Goal: Communication & Community: Answer question/provide support

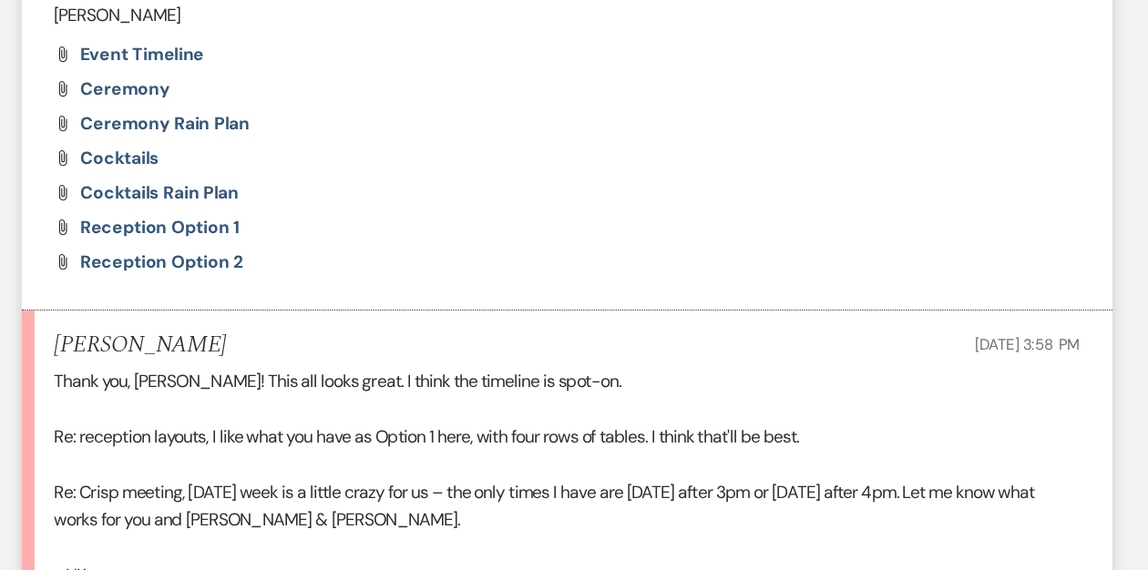
scroll to position [1309, 0]
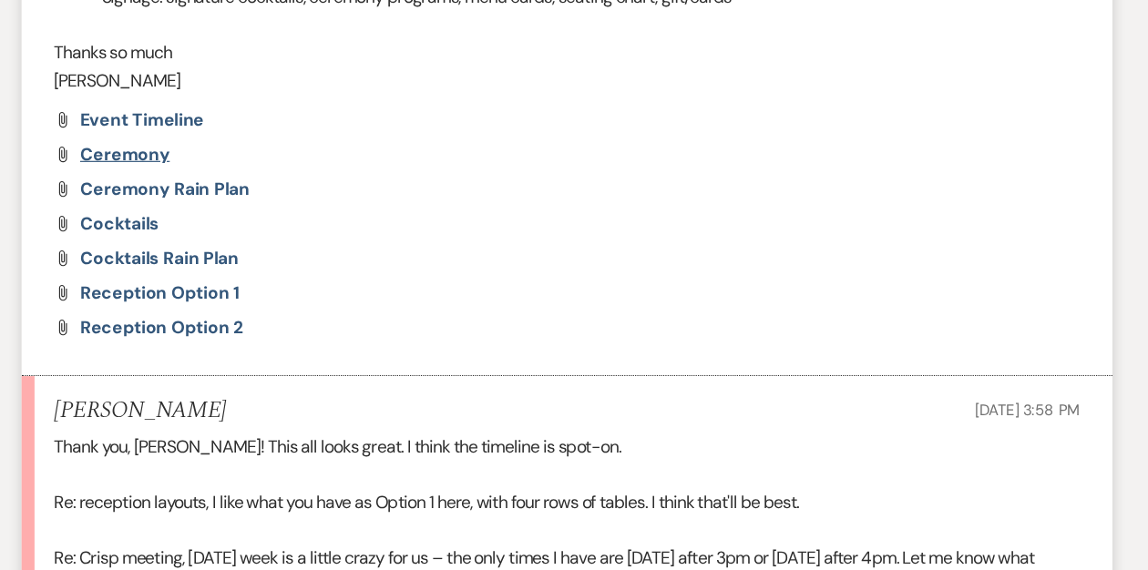
click at [200, 126] on span "Ceremony" at bounding box center [202, 129] width 76 height 19
click at [215, 165] on span "Ceremony Rain Plan" at bounding box center [235, 158] width 143 height 19
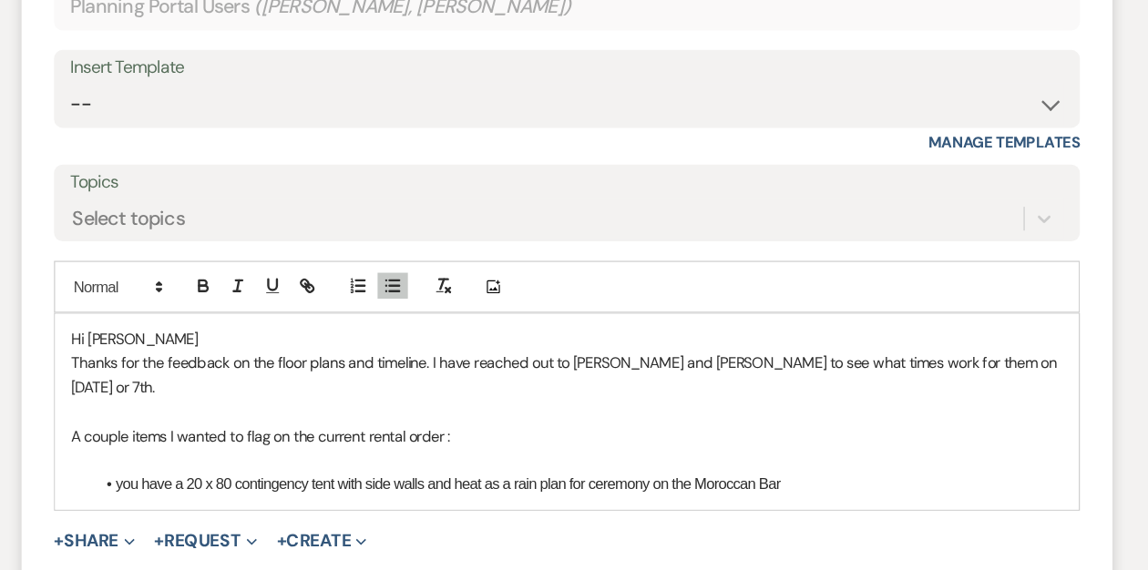
scroll to position [1965, 0]
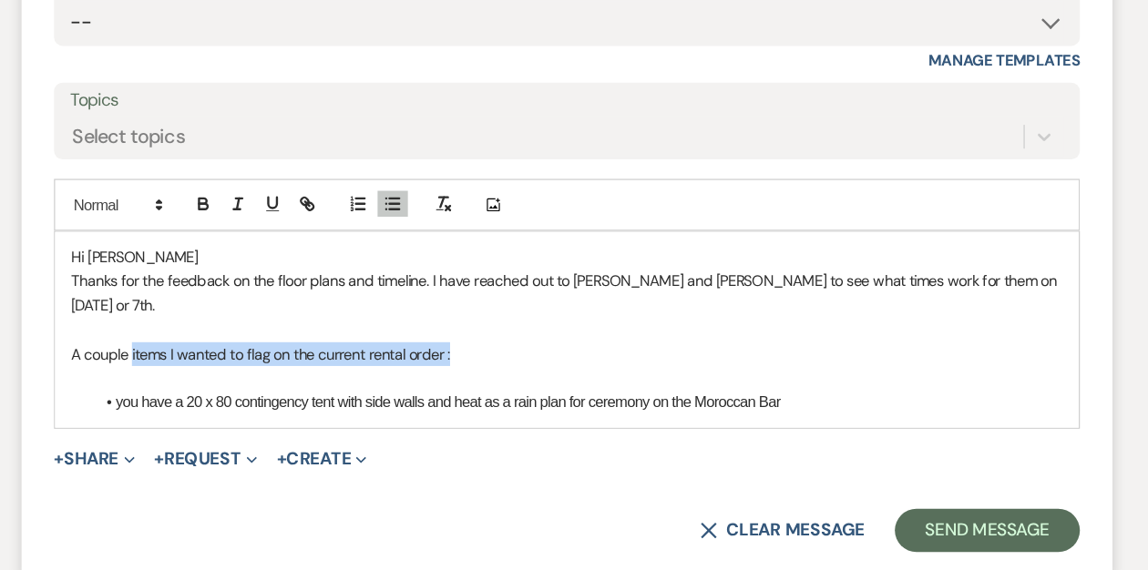
drag, startPoint x: 475, startPoint y: 368, endPoint x: 207, endPoint y: 376, distance: 267.9
click at [207, 376] on div "Hi Hannah Thanks for the feedback on the floor plans and timeline. I have reach…" at bounding box center [574, 367] width 862 height 165
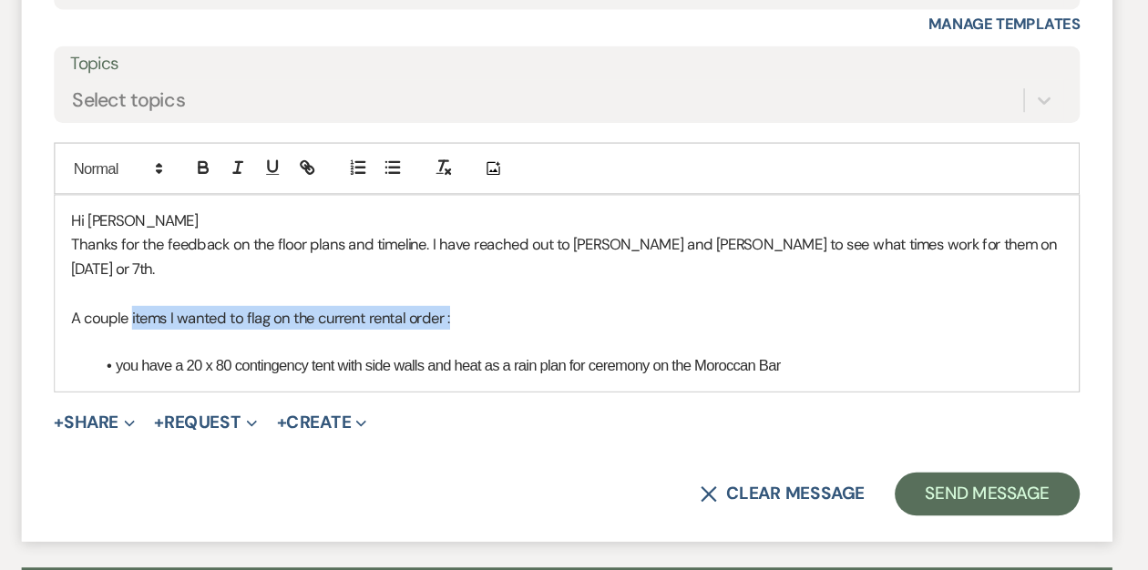
scroll to position [1995, 0]
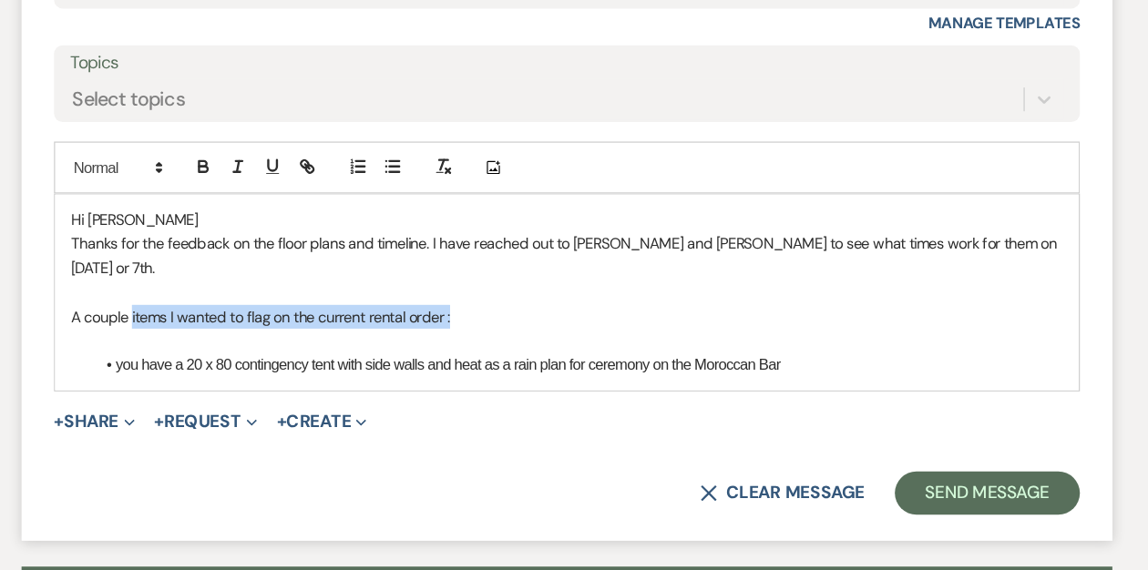
click at [404, 347] on p "A couple items I wanted to flag on the current rental order :" at bounding box center [574, 357] width 834 height 20
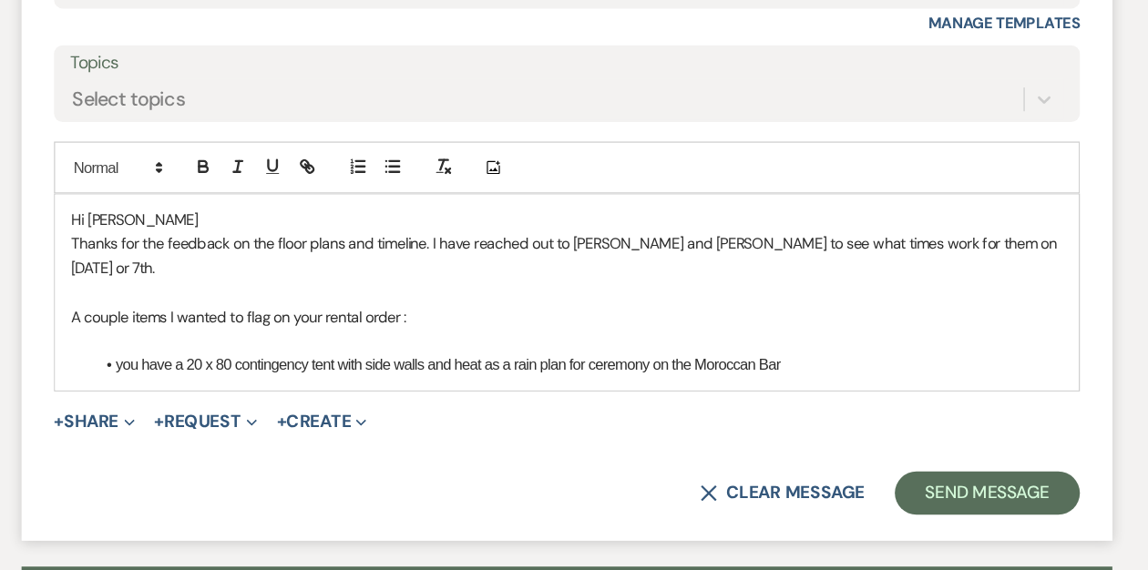
drag, startPoint x: 196, startPoint y: 377, endPoint x: 212, endPoint y: 391, distance: 21.3
click at [212, 391] on div "Hi Hannah Thanks for the feedback on the floor plans and timeline. I have reach…" at bounding box center [574, 336] width 862 height 165
click at [239, 387] on li "you have a 20 x 80 contingency tent with side walls and heat as a rain plan for…" at bounding box center [583, 397] width 816 height 20
click at [413, 387] on li "I see that you have a 20 x 80 contingency tent with side walls and heat as a ra…" at bounding box center [583, 397] width 816 height 20
click at [870, 387] on li "I see that you have a 20 x 80 contingency structure tent with side walls and he…" at bounding box center [583, 397] width 816 height 20
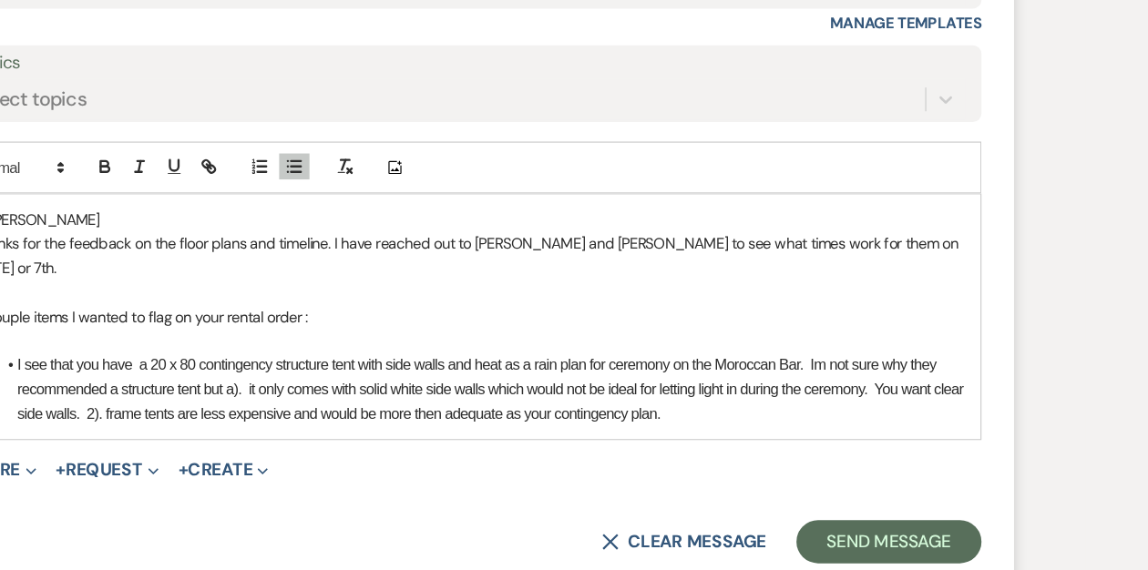
scroll to position [1995, 0]
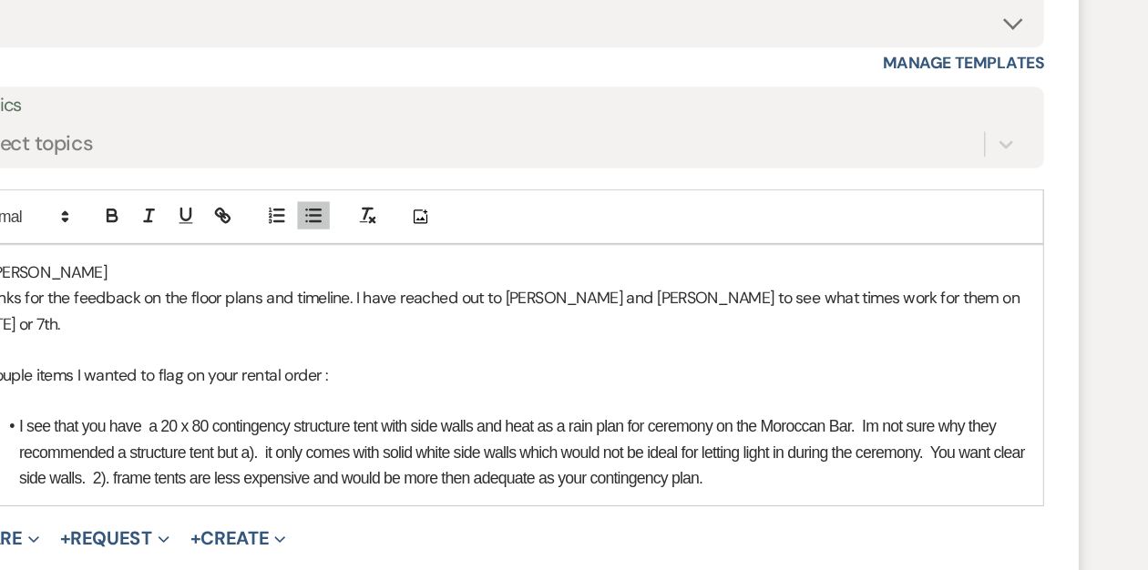
click at [353, 398] on li "I see that you have a 20 x 80 contingency structure tent with side walls and he…" at bounding box center [583, 418] width 816 height 61
click at [503, 397] on li "I see that you have a 20 x 80 contingency structure tent with side walls and he…" at bounding box center [583, 418] width 816 height 61
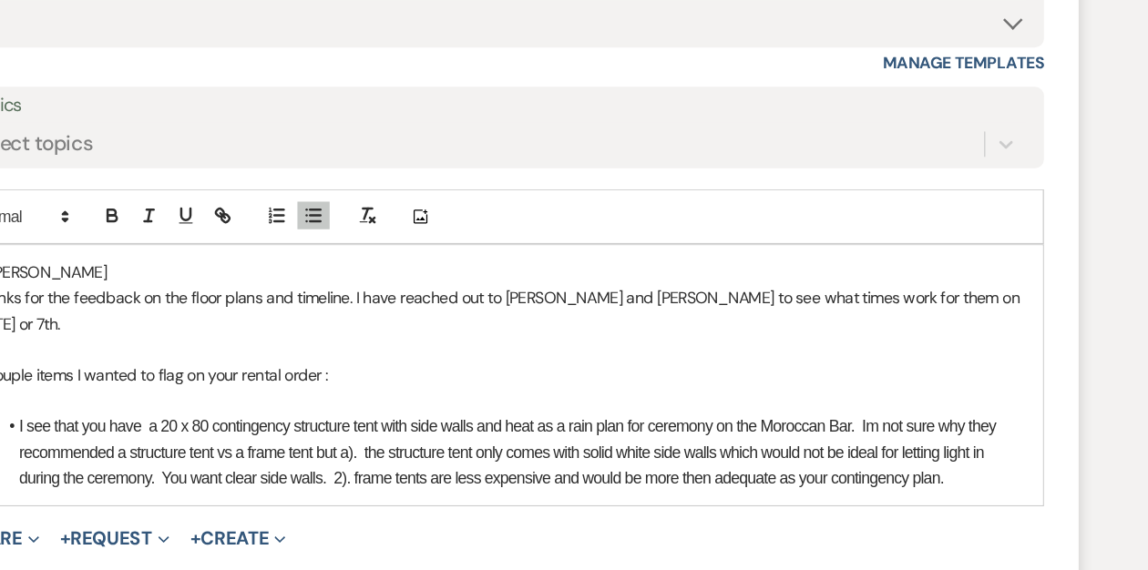
click at [436, 419] on li "I see that you have a 20 x 80 contingency structure tent with side walls and he…" at bounding box center [583, 418] width 816 height 61
click at [240, 435] on li "I see that you have a 20 x 80 contingency structure tent with side walls and he…" at bounding box center [583, 418] width 816 height 61
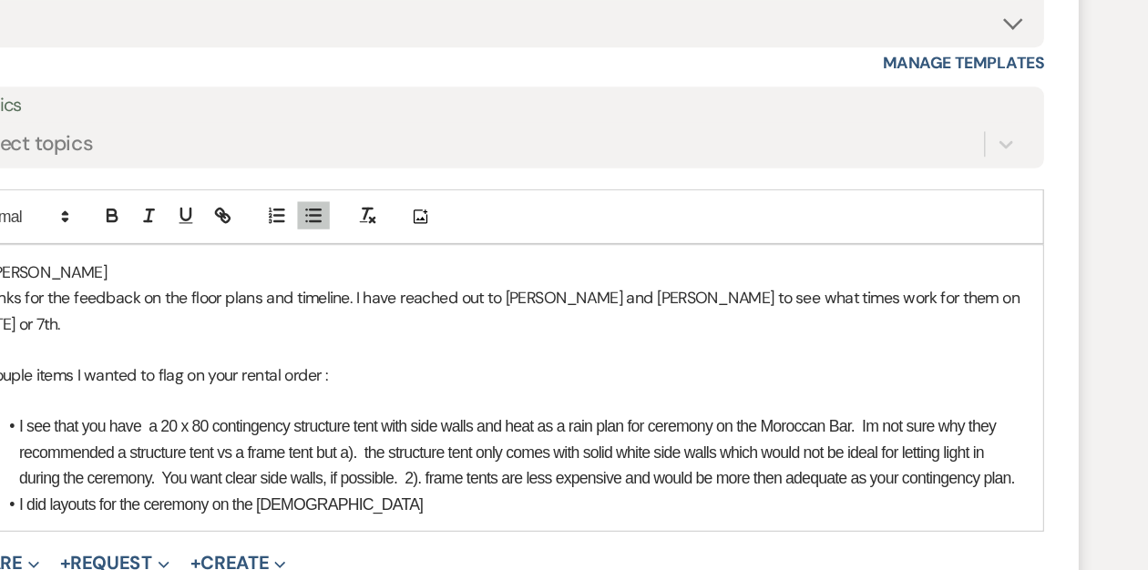
click at [292, 460] on li "I did layouts for the ceremony on the moroccan" at bounding box center [583, 460] width 816 height 20
click at [431, 463] on li "I did layouts for ceremony on the moroccan" at bounding box center [583, 460] width 816 height 20
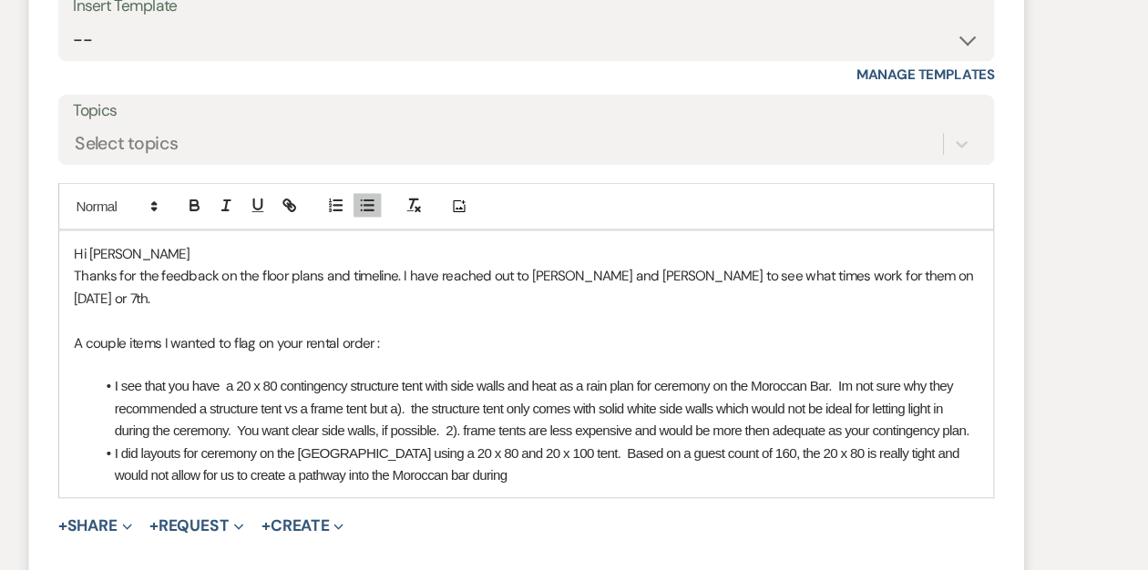
click at [361, 480] on li "I did layouts for ceremony on the moroccan bar terrace using a 20 x 80 and 20 x…" at bounding box center [583, 470] width 816 height 41
click at [616, 471] on li "I did layouts for ceremony on the moroccan bar terrace using a 20 x 80 and 20 x…" at bounding box center [583, 470] width 816 height 41
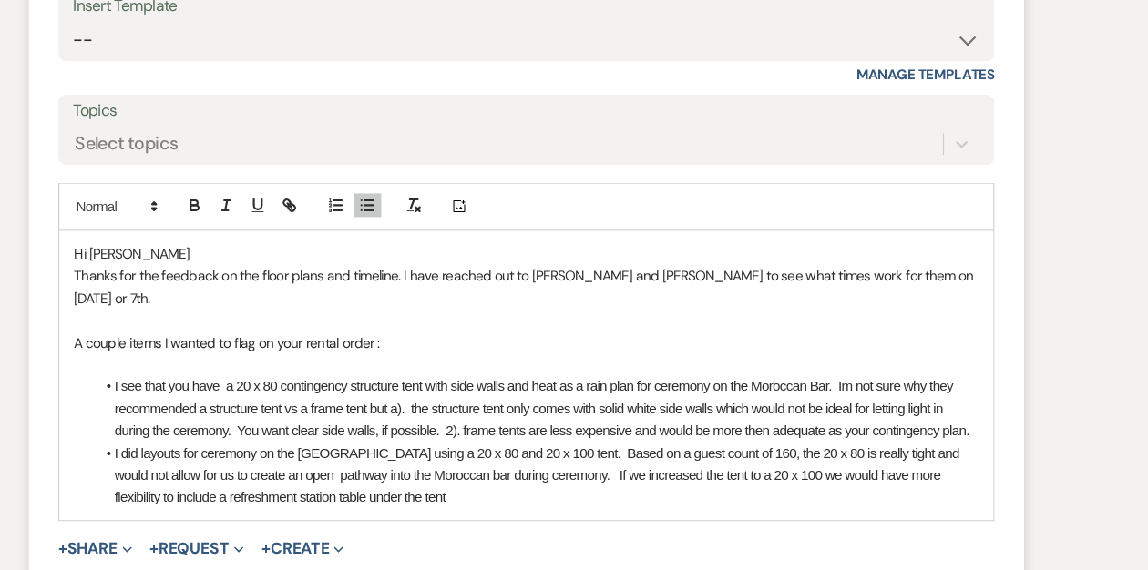
click at [661, 481] on li "I did layouts for ceremony on the moroccan bar terrace using a 20 x 80 and 20 x…" at bounding box center [583, 480] width 816 height 61
click at [601, 500] on li "I did layouts for ceremony on the moroccan bar terrace using a 20 x 80 and 20 x…" at bounding box center [583, 480] width 816 height 61
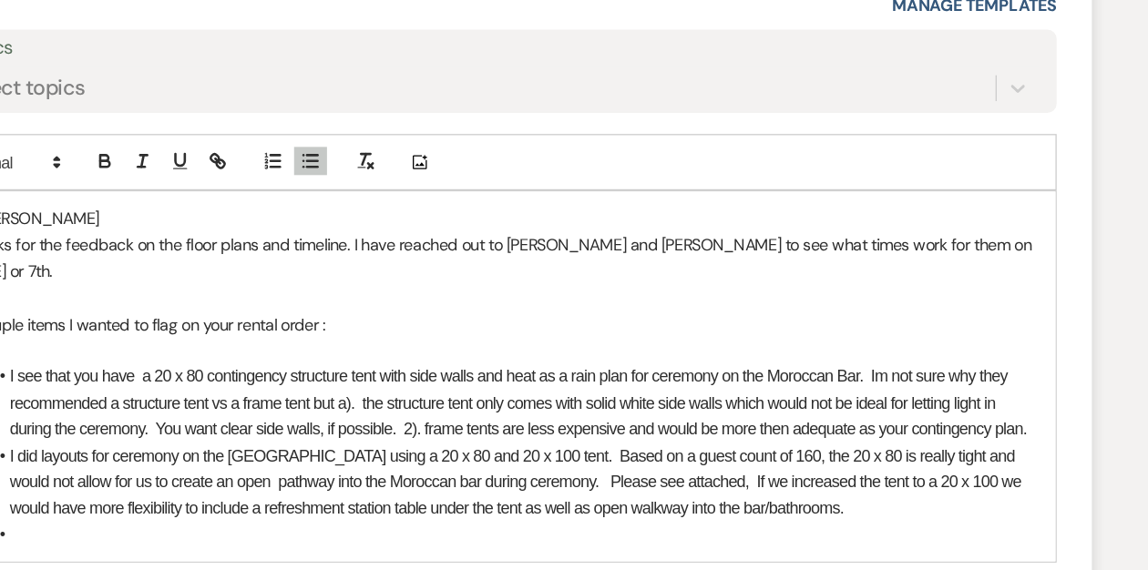
drag, startPoint x: 951, startPoint y: 396, endPoint x: 974, endPoint y: 396, distance: 22.8
click at [951, 396] on li "I see that you have a 20 x 80 contingency structure tent with side walls and he…" at bounding box center [583, 418] width 816 height 61
click at [954, 396] on li "I see that you have a 20 x 80 contingency structure tent with side walls and he…" at bounding box center [583, 418] width 816 height 61
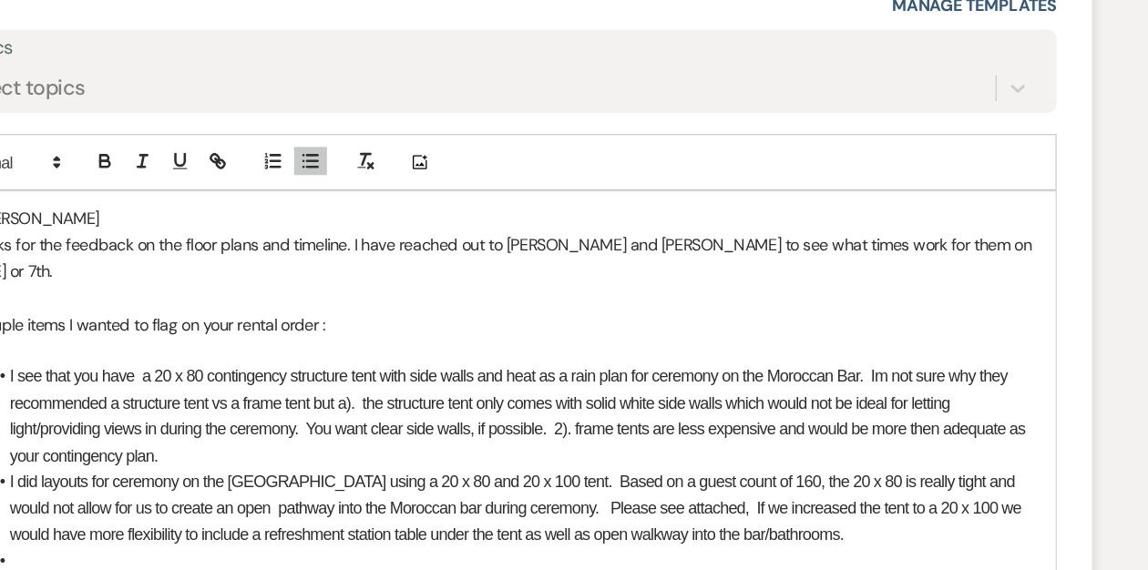
click at [312, 418] on li "I see that you have a 20 x 80 contingency structure tent with side walls and he…" at bounding box center [583, 429] width 816 height 82
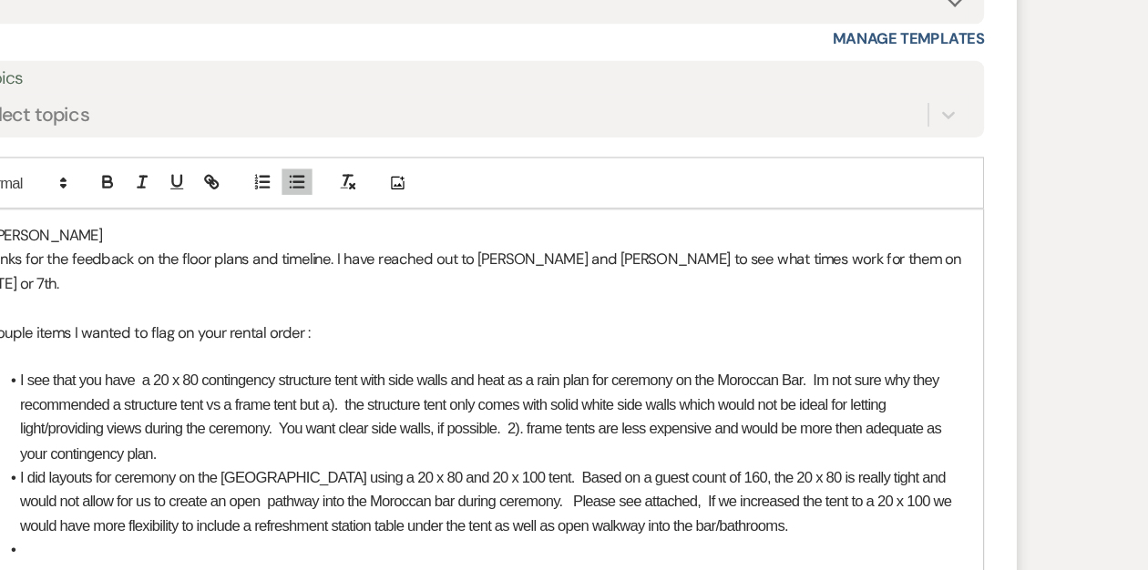
click at [268, 419] on li "I see that you have a 20 x 80 contingency structure tent with side walls and he…" at bounding box center [583, 429] width 816 height 82
click at [395, 440] on li "I see that you have a 20 x 80 contingency structure tent with side walls and he…" at bounding box center [583, 429] width 816 height 82
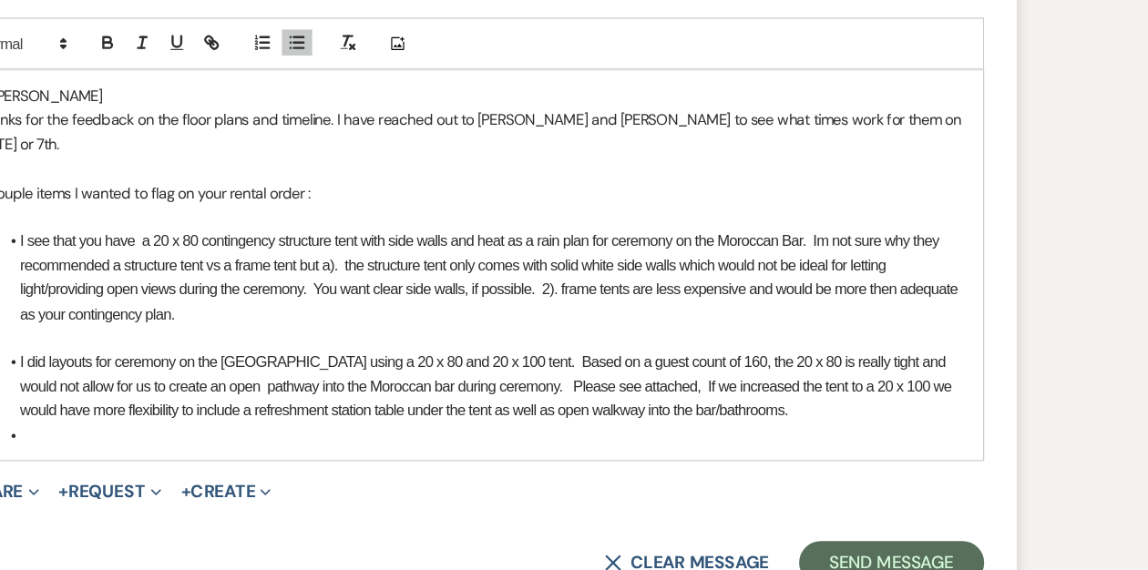
scroll to position [2104, 0]
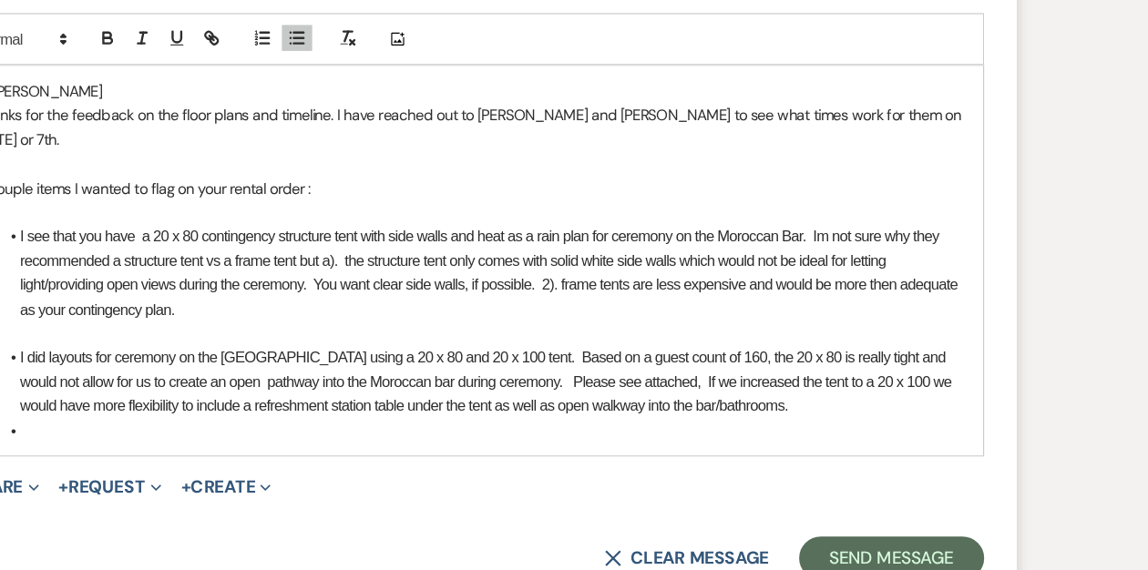
click at [448, 392] on li "I did layouts for ceremony on the moroccan bar terrace using a 20 x 80 and 20 x…" at bounding box center [583, 411] width 816 height 61
click at [403, 392] on li "I did layouts for ceremony on the moroccan bar terrace using a 20 x 80 and 20 x…" at bounding box center [583, 411] width 816 height 61
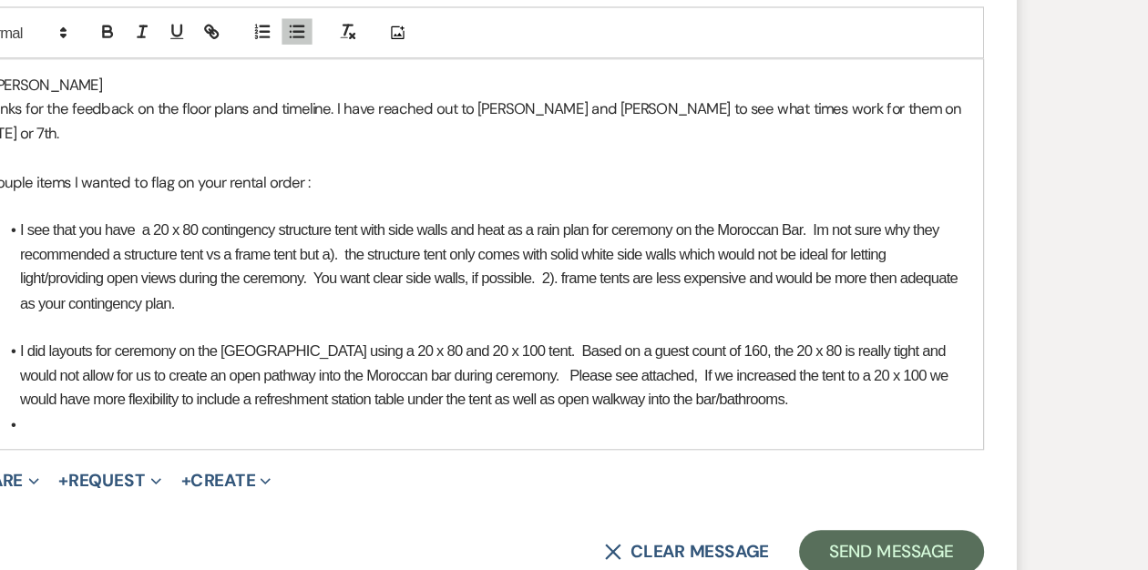
scroll to position [2113, 0]
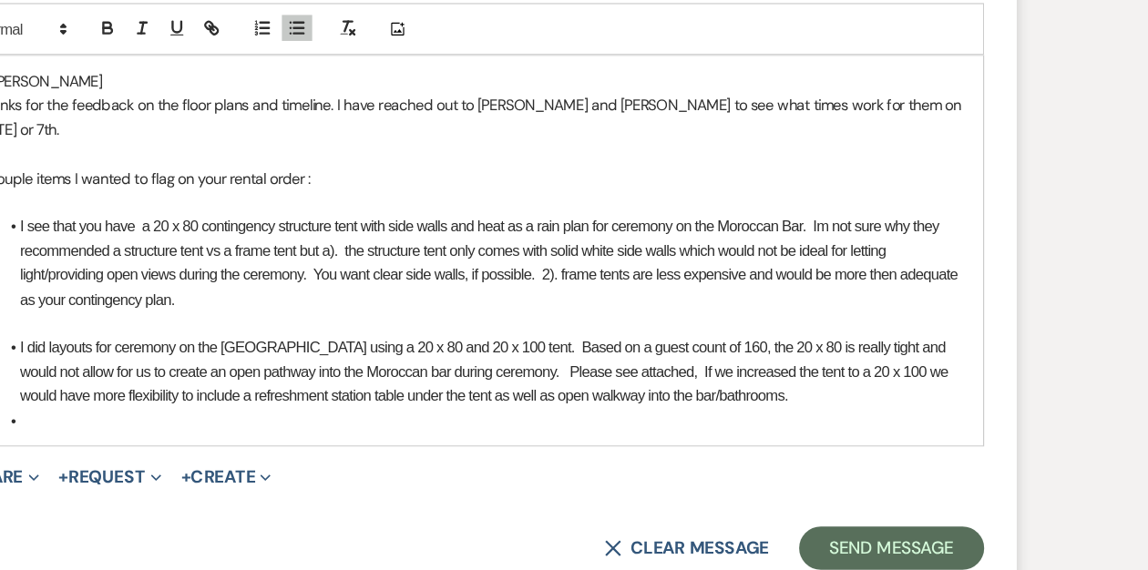
click at [854, 394] on li "I did layouts for ceremony on the moroccan bar terrace using a 20 x 80 and 20 x…" at bounding box center [583, 402] width 816 height 61
click at [263, 434] on li at bounding box center [583, 444] width 816 height 20
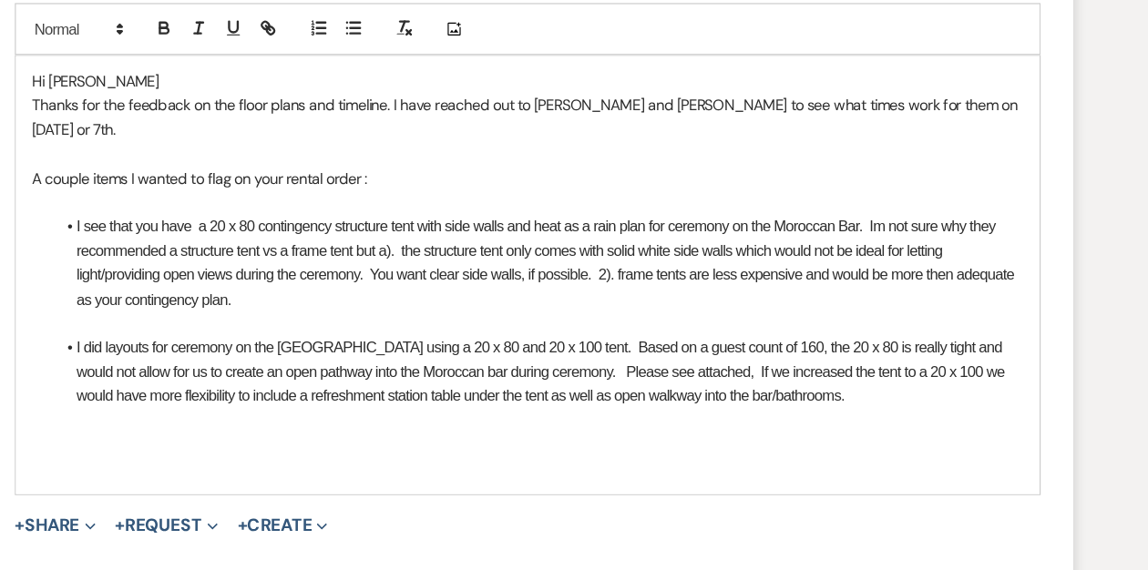
click at [186, 454] on p at bounding box center [574, 464] width 834 height 20
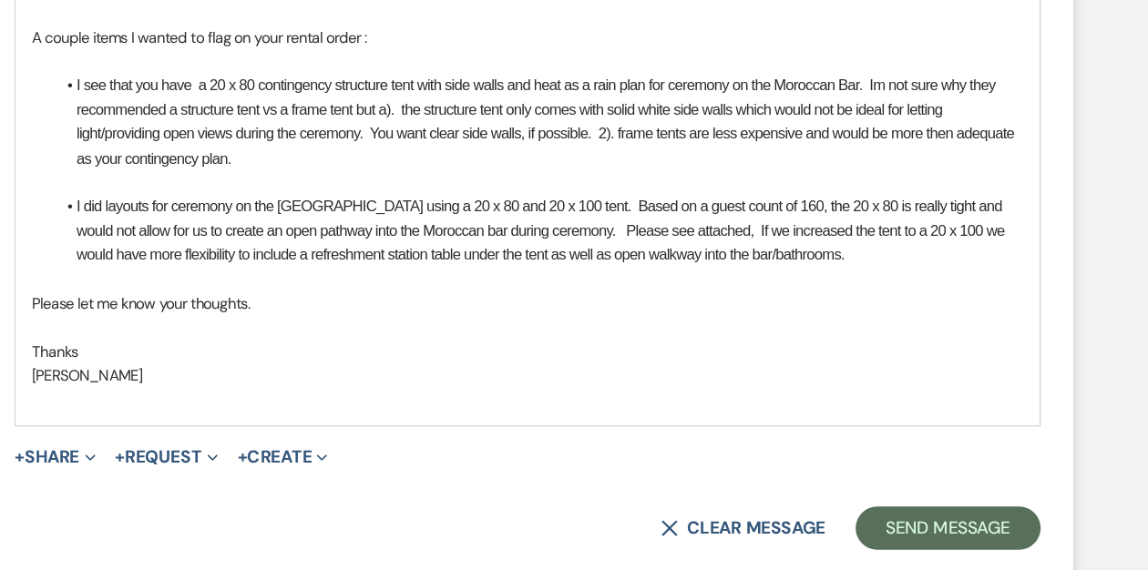
scroll to position [2234, 0]
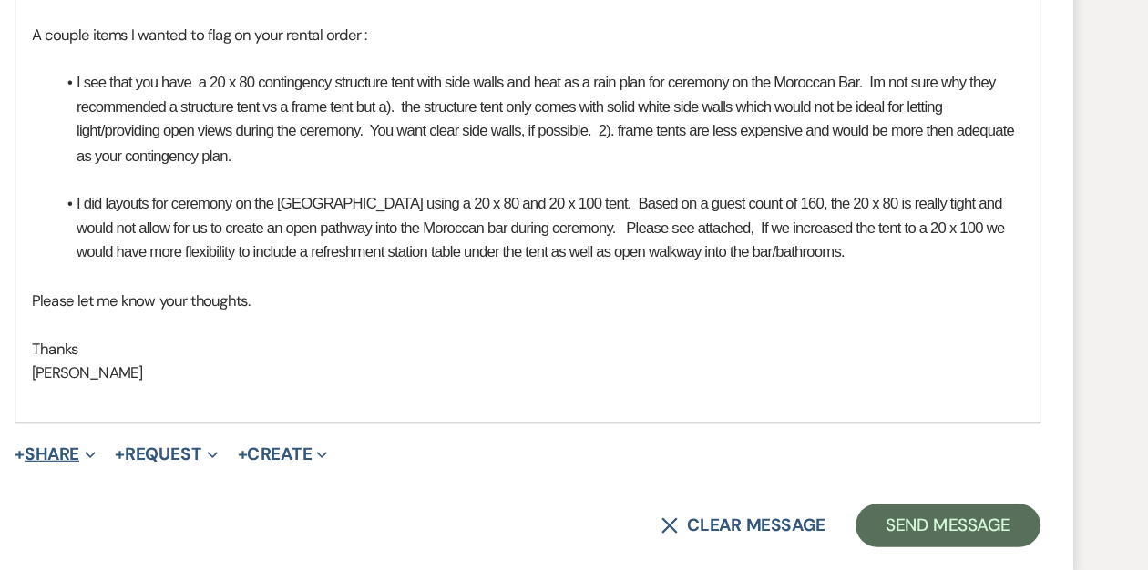
click at [191, 464] on button "+ Share Expand" at bounding box center [176, 471] width 68 height 15
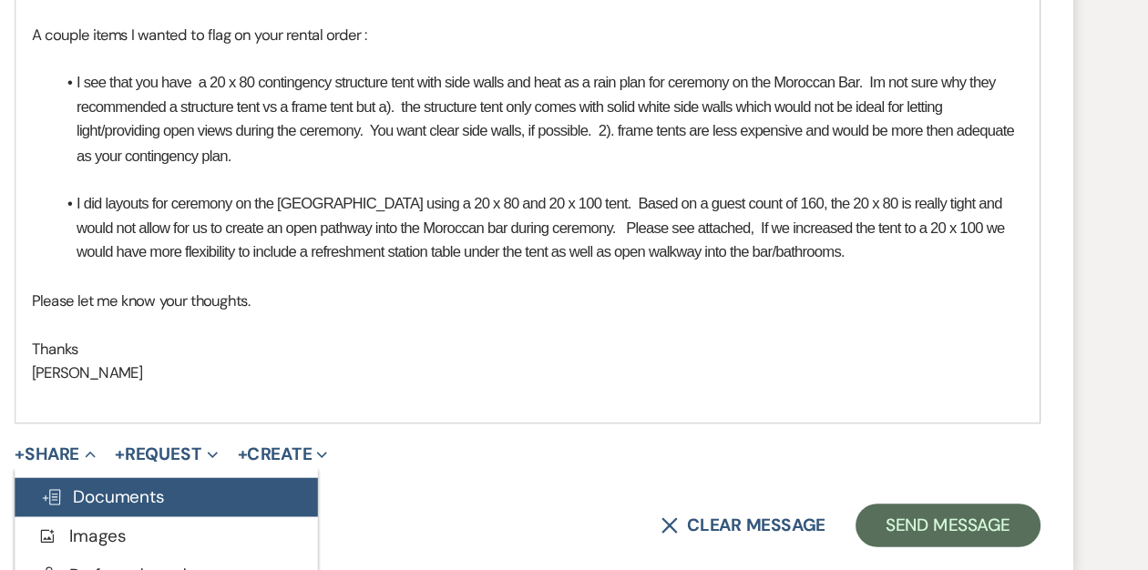
click at [213, 498] on span "Doc Upload Documents" at bounding box center [216, 507] width 104 height 19
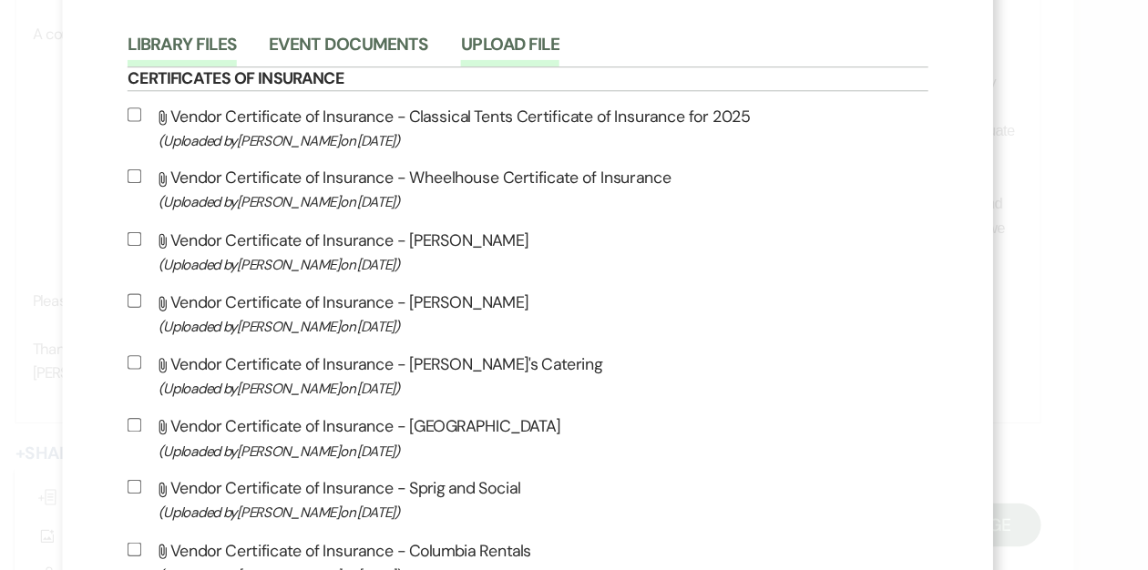
click at [600, 128] on button "Upload File" at bounding box center [558, 133] width 83 height 26
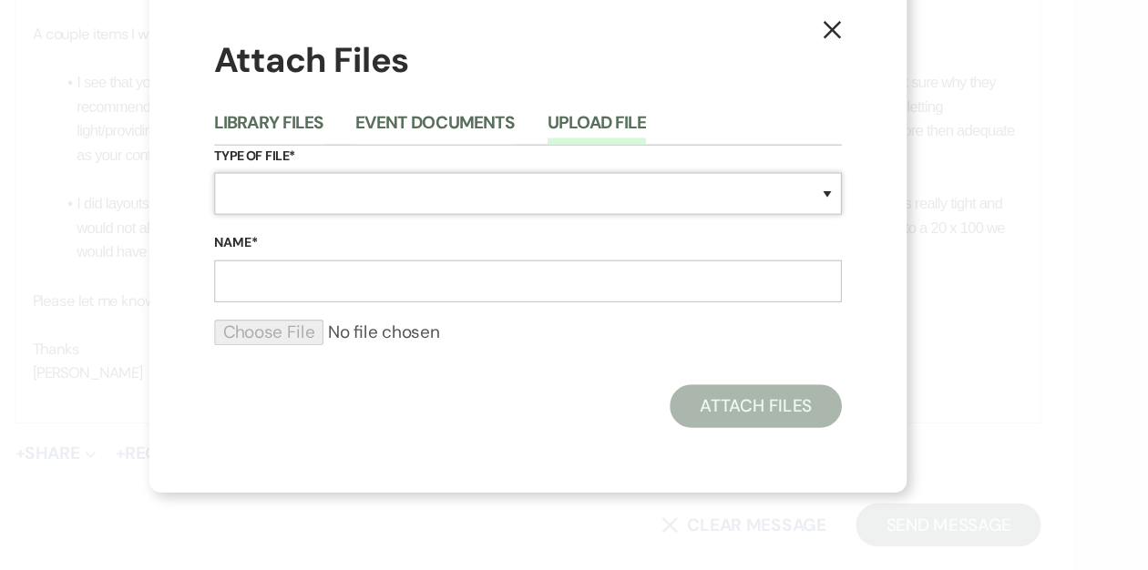
click at [430, 252] on select "Special Event Insurance Vendor Certificate of Insurance Contracts / Rental Agre…" at bounding box center [574, 253] width 528 height 36
select select "24"
click at [310, 235] on select "Special Event Insurance Vendor Certificate of Insurance Contracts / Rental Agre…" at bounding box center [574, 253] width 528 height 36
click at [349, 327] on input "Name*" at bounding box center [574, 327] width 528 height 36
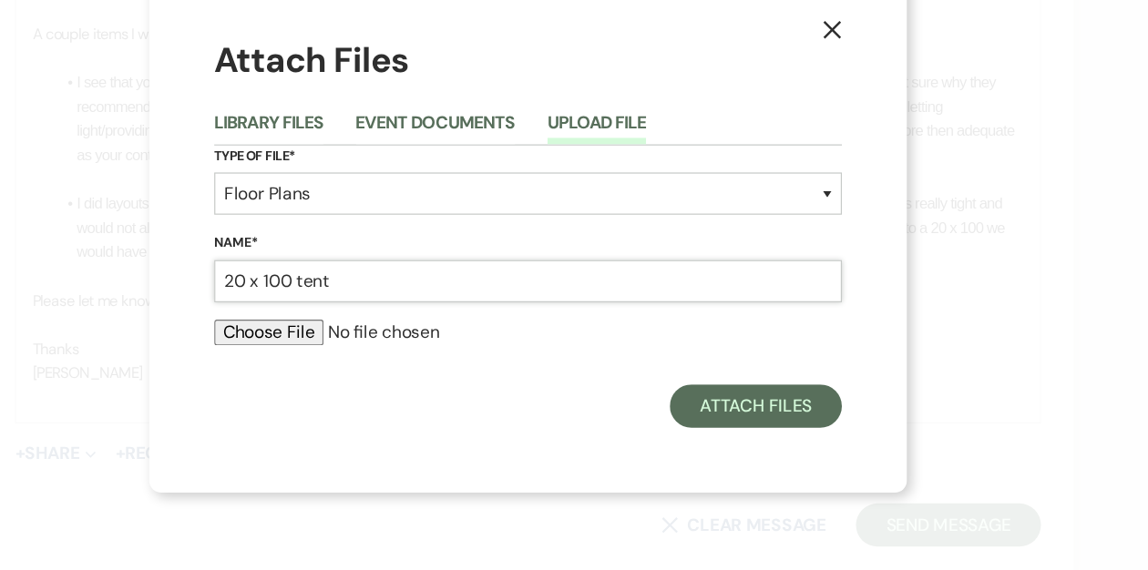
type input "20 x 100 tent"
click at [341, 369] on input "file" at bounding box center [574, 370] width 528 height 22
type input "C:\fakepath\20 x 80 tent .pdf"
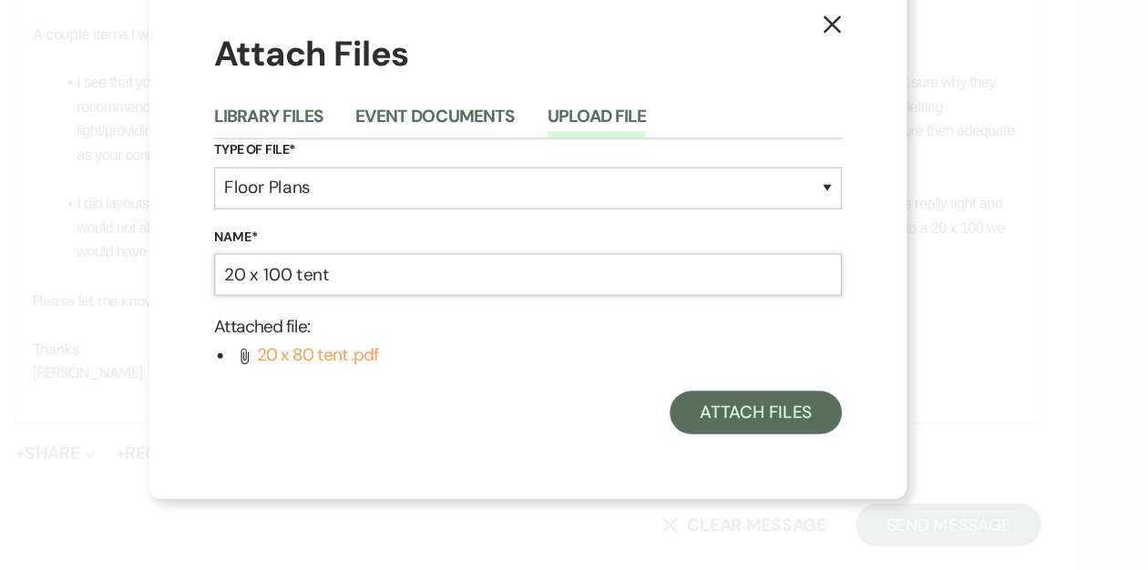
click at [374, 319] on input "20 x 100 tent" at bounding box center [574, 321] width 528 height 36
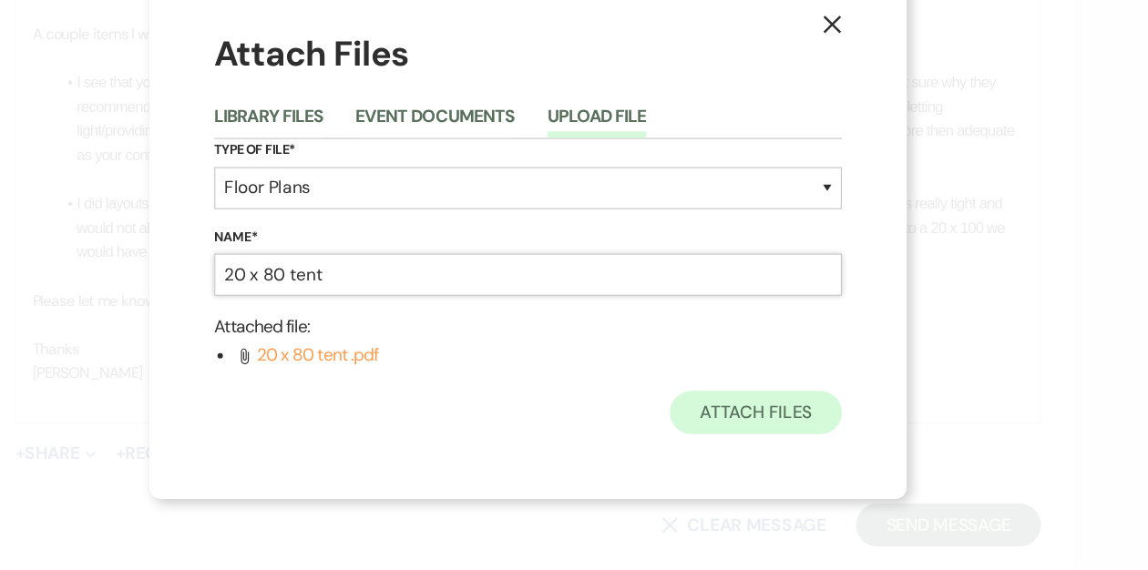
type input "20 x 80 tent"
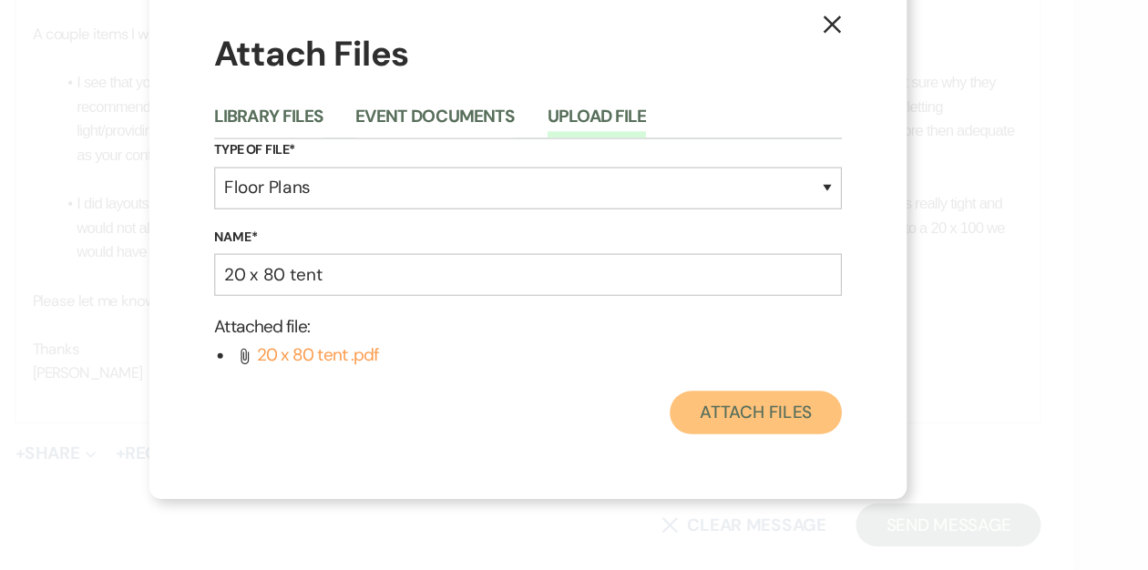
click at [746, 433] on button "Attach Files" at bounding box center [765, 437] width 145 height 36
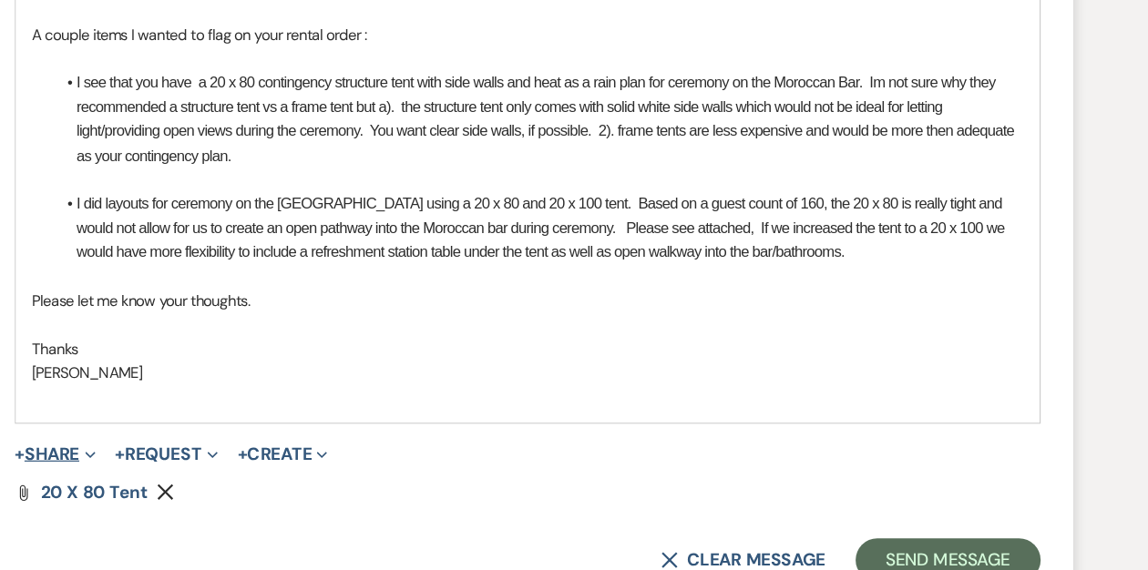
click at [184, 464] on button "+ Share Expand" at bounding box center [176, 471] width 68 height 15
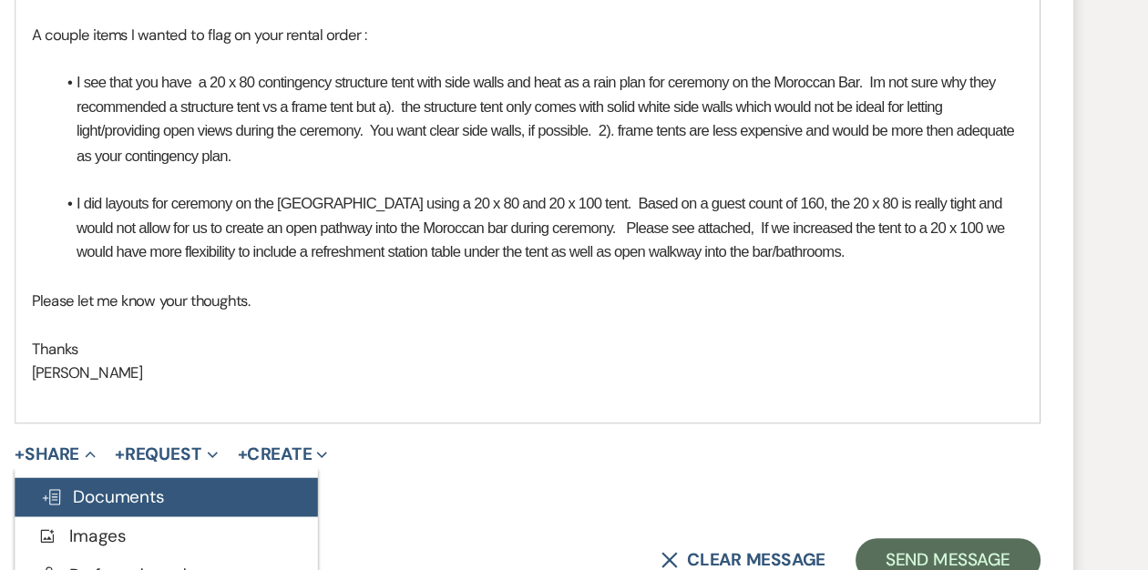
click at [271, 492] on button "Doc Upload Documents" at bounding box center [269, 508] width 255 height 33
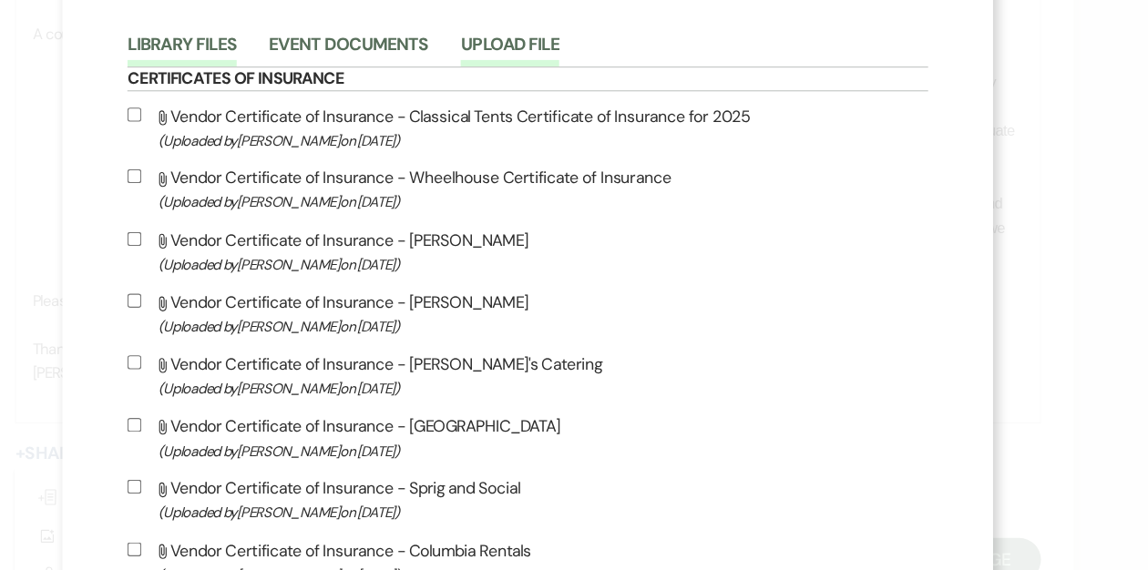
click at [600, 128] on button "Upload File" at bounding box center [558, 133] width 83 height 26
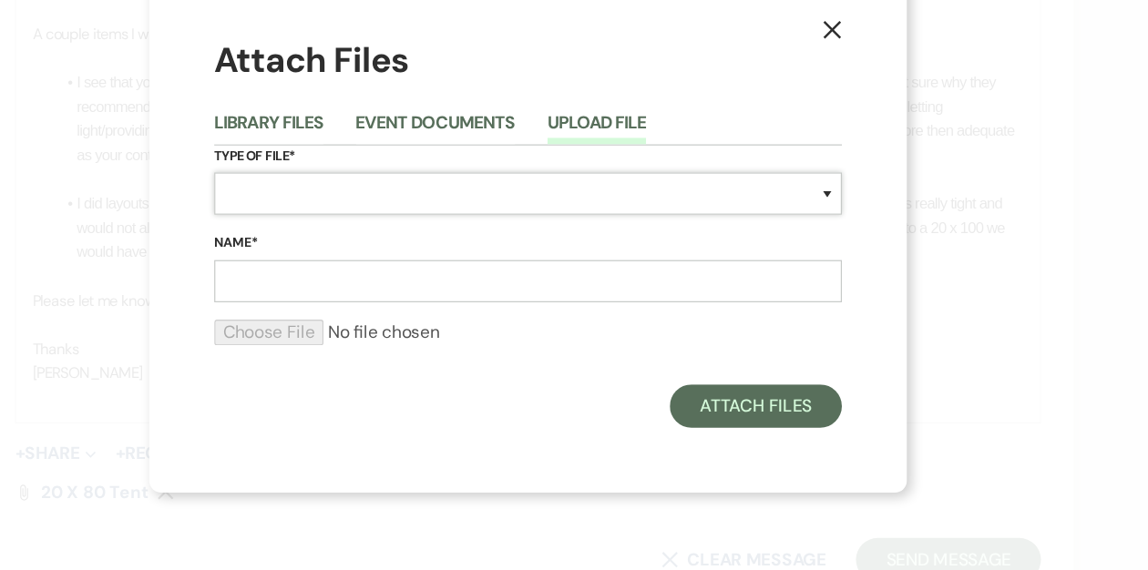
click at [434, 241] on select "Special Event Insurance Vendor Certificate of Insurance Contracts / Rental Agre…" at bounding box center [574, 253] width 528 height 36
select select "24"
click at [310, 235] on select "Special Event Insurance Vendor Certificate of Insurance Contracts / Rental Agre…" at bounding box center [574, 253] width 528 height 36
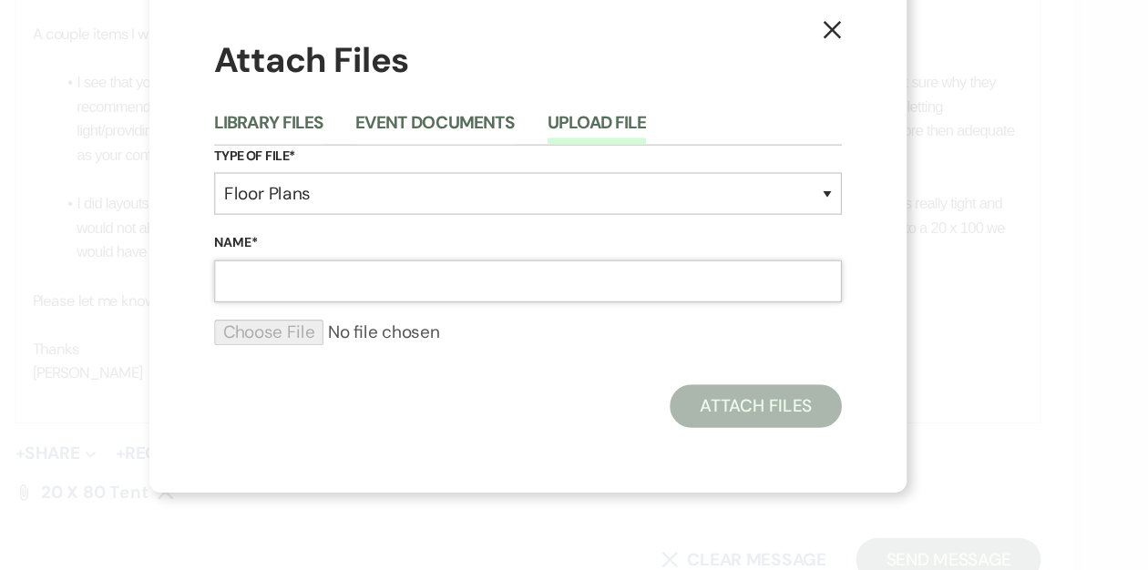
click at [380, 335] on input "Name*" at bounding box center [574, 327] width 528 height 36
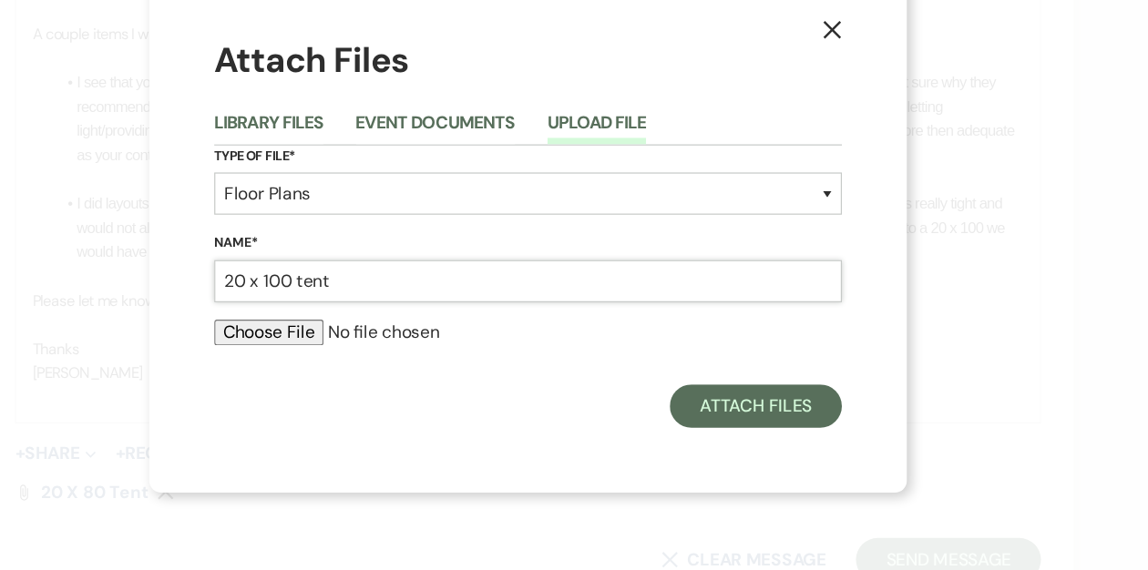
type input "20 x 100 tent"
click at [366, 364] on input "file" at bounding box center [574, 370] width 528 height 22
type input "C:\fakepath\20 x 100 .pdf"
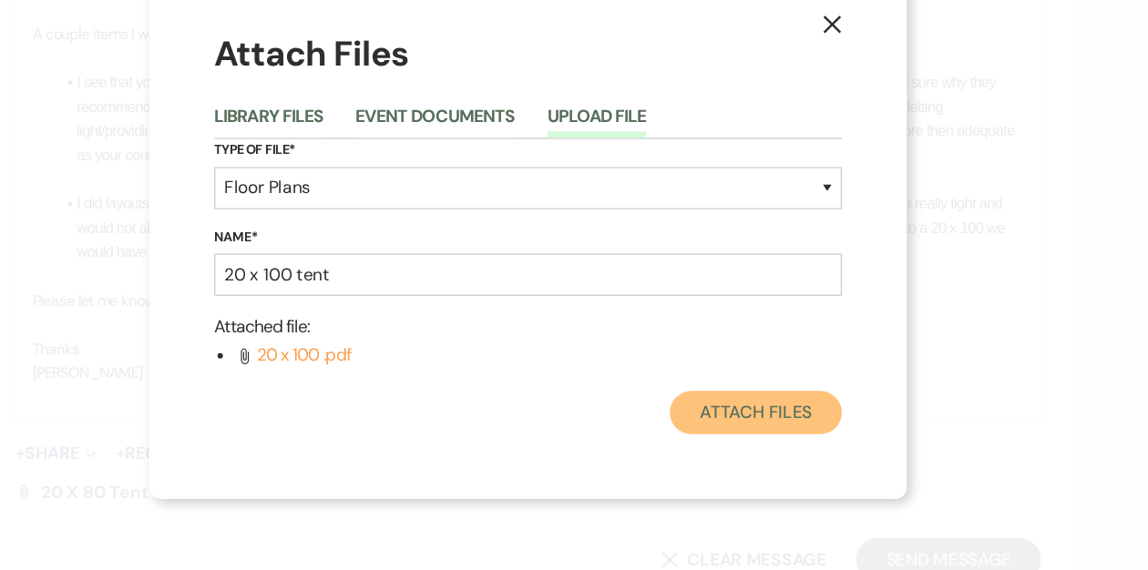
click at [771, 444] on button "Attach Files" at bounding box center [765, 437] width 145 height 36
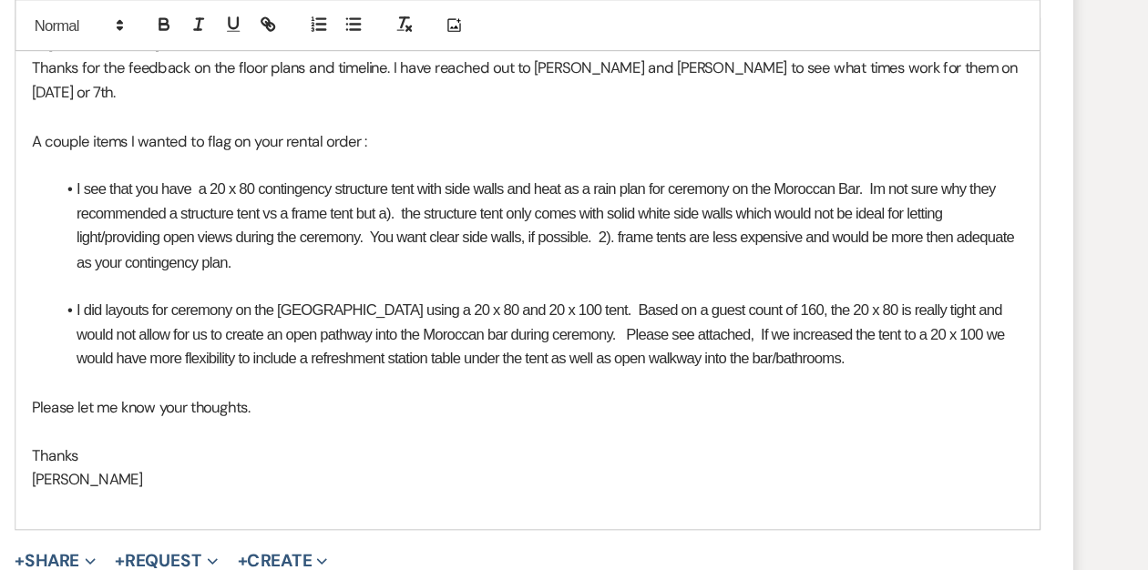
scroll to position [2110, 0]
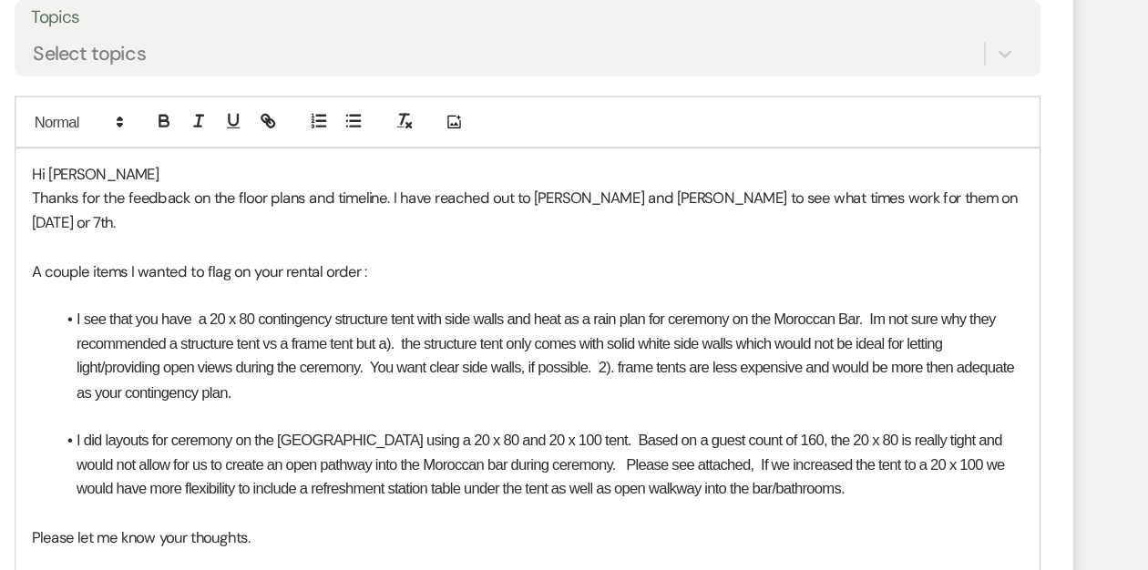
click at [872, 404] on li "I did layouts for ceremony on the moroccan bar terrace using a 20 x 80 and 20 x…" at bounding box center [583, 404] width 816 height 61
click at [411, 119] on div at bounding box center [412, 116] width 58 height 27
click at [424, 118] on icon "button" at bounding box center [427, 115] width 16 height 16
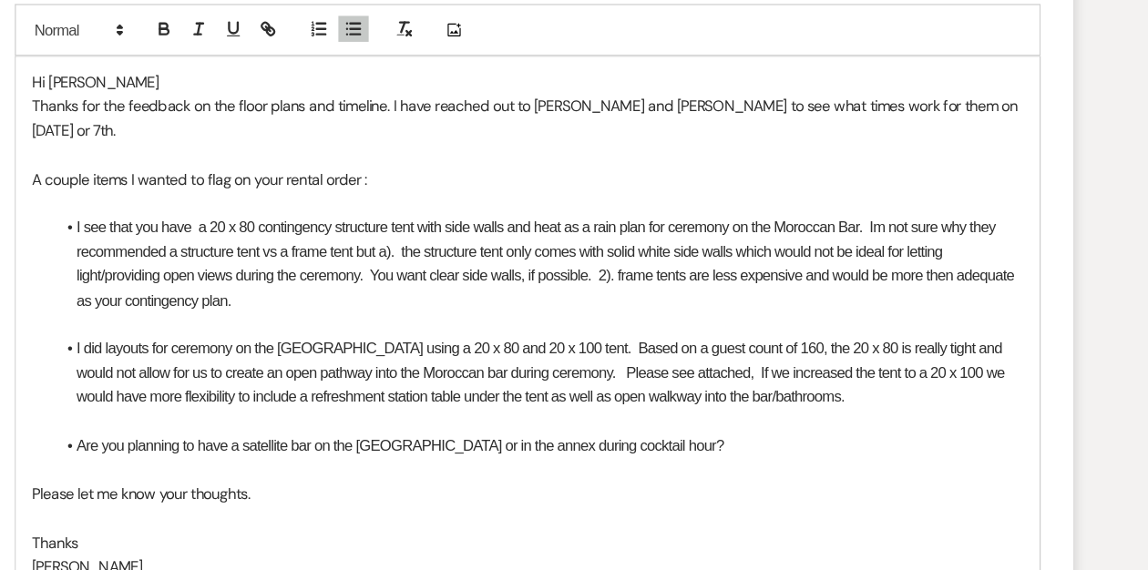
scroll to position [2115, 0]
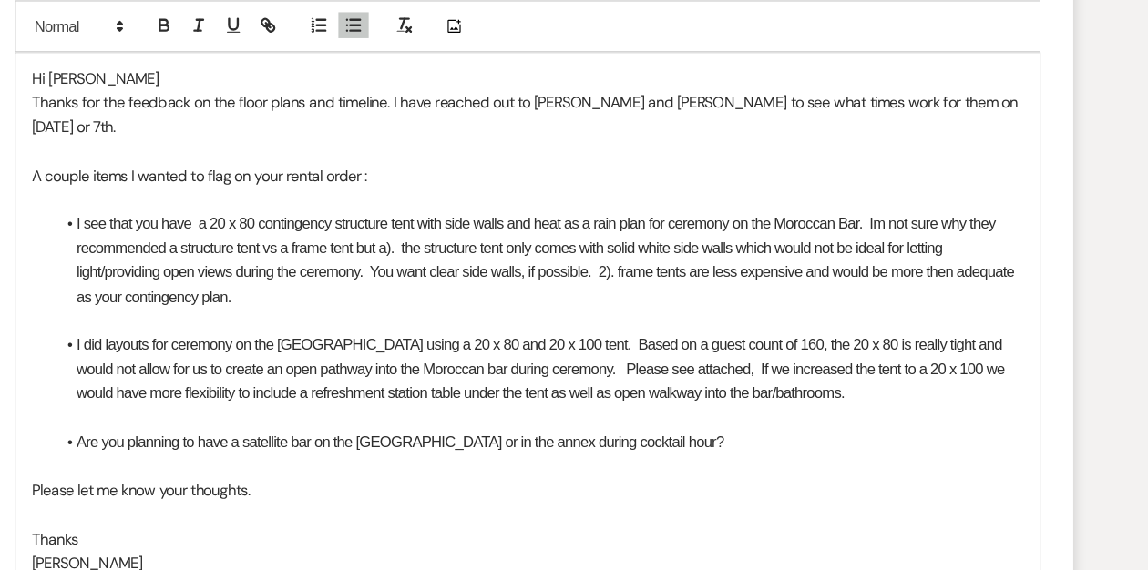
click at [158, 493] on p "Please let me know your thoughts." at bounding box center [574, 503] width 834 height 20
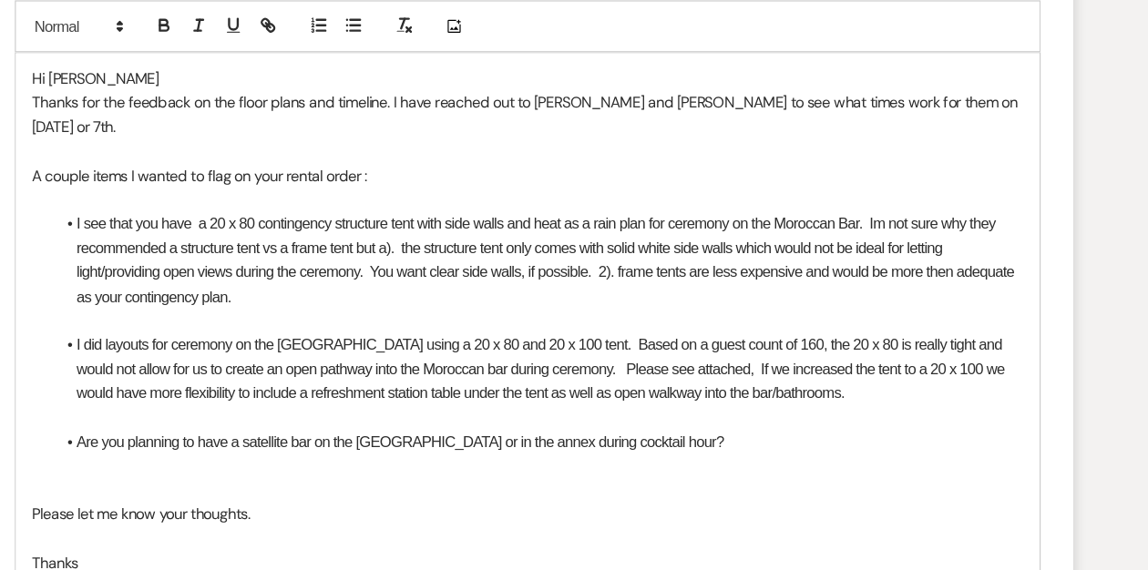
click at [399, 317] on li "I see that you have a 20 x 80 contingency structure tent with side walls and he…" at bounding box center [583, 309] width 816 height 82
click at [276, 370] on li "I did layouts for ceremony on the moroccan bar terrace using a 20 x 80 and 20 x…" at bounding box center [583, 400] width 816 height 61
click at [943, 370] on li "I did layouts for ceremony on the moroccan bar terrace using a 20 x 80 and 20 x…" at bounding box center [583, 400] width 816 height 61
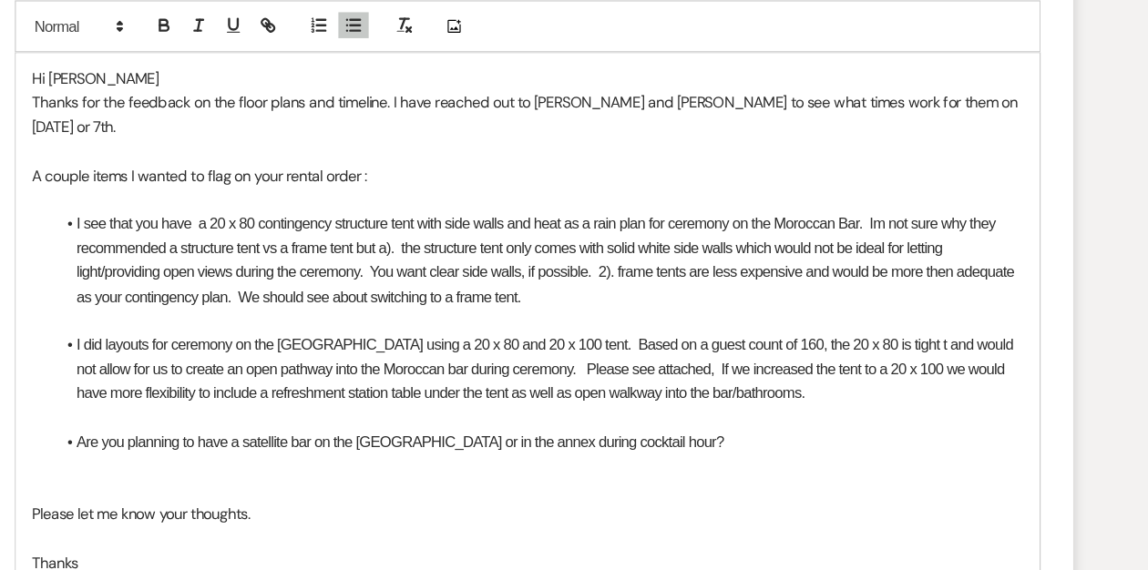
click at [816, 397] on li "I did layouts for ceremony on the moroccan bar terrace using a 20 x 80 and 20 x…" at bounding box center [583, 400] width 816 height 61
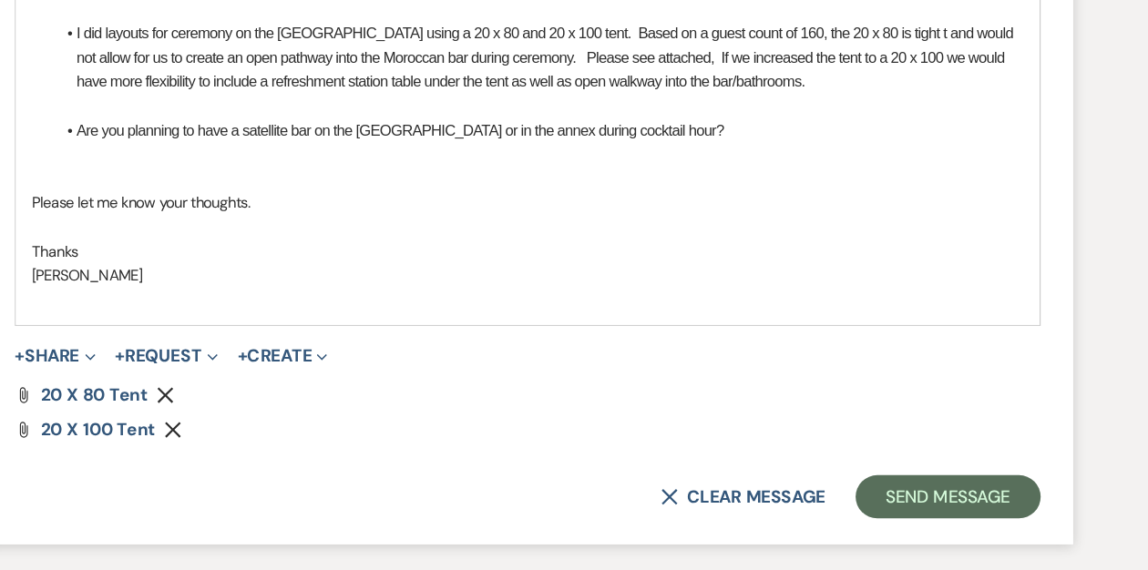
scroll to position [2421, 0]
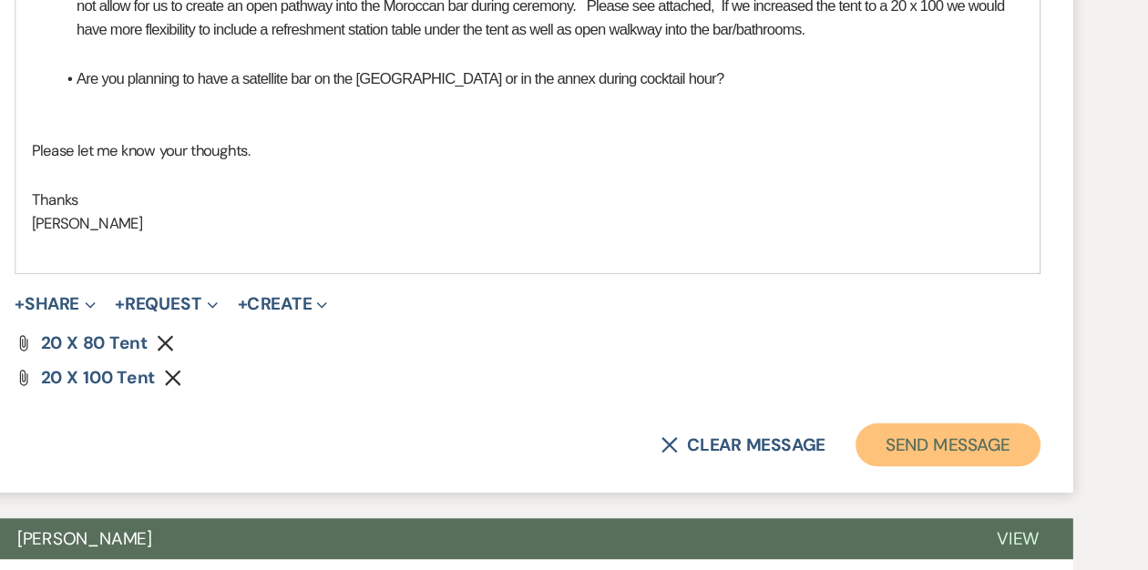
click at [942, 446] on button "Send Message" at bounding box center [928, 464] width 156 height 36
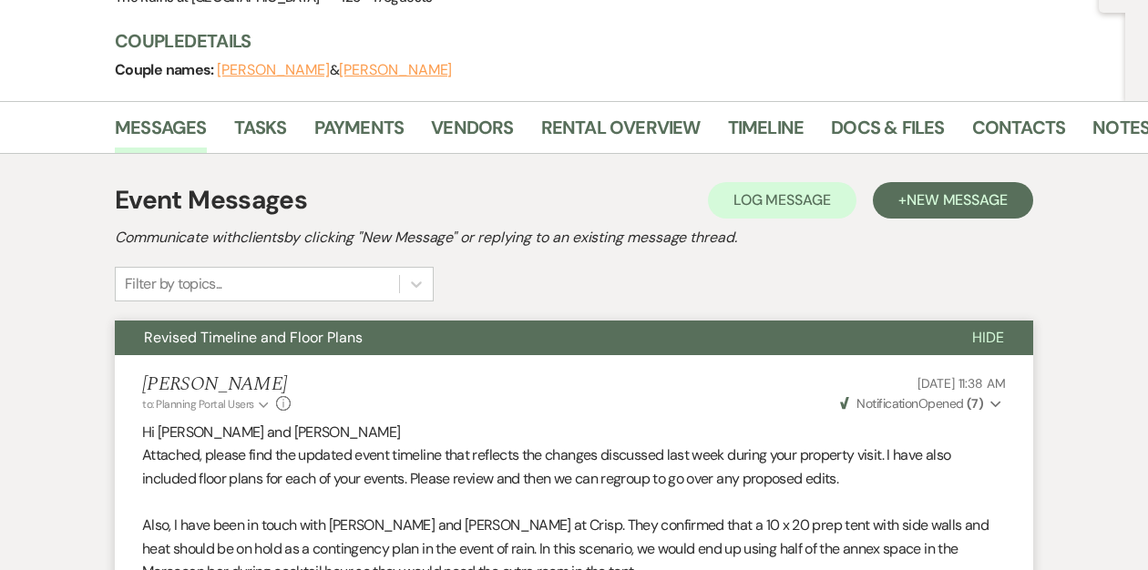
scroll to position [0, 0]
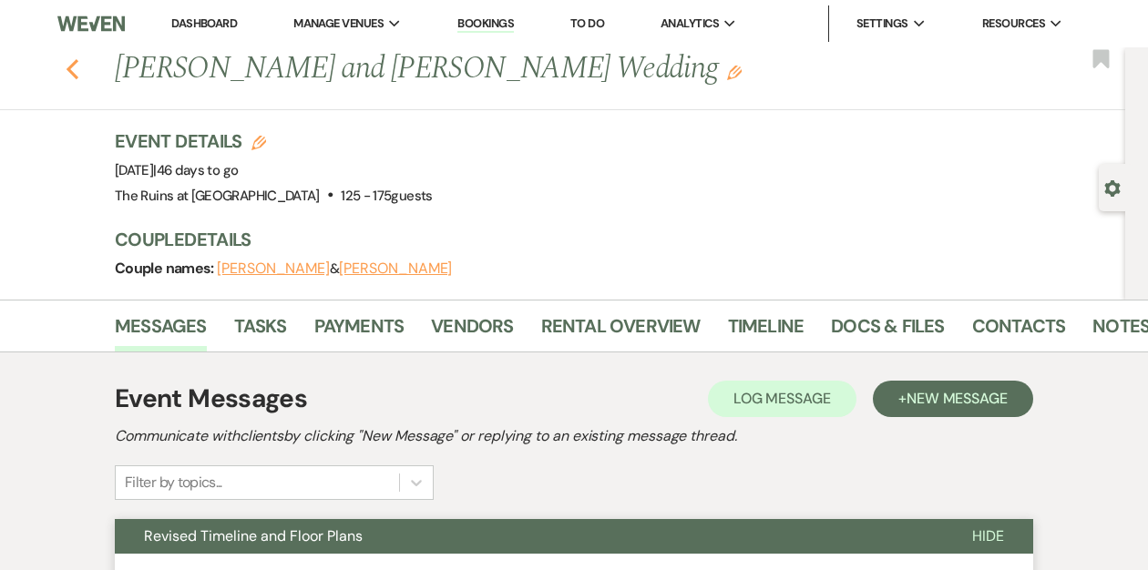
click at [72, 75] on use "button" at bounding box center [72, 69] width 12 height 20
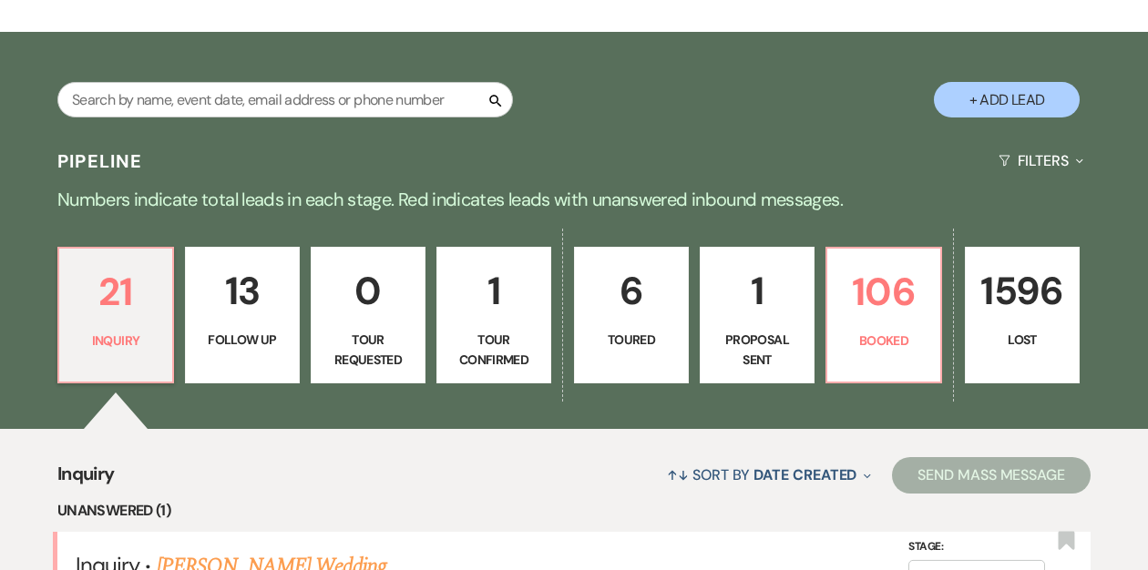
scroll to position [278, 0]
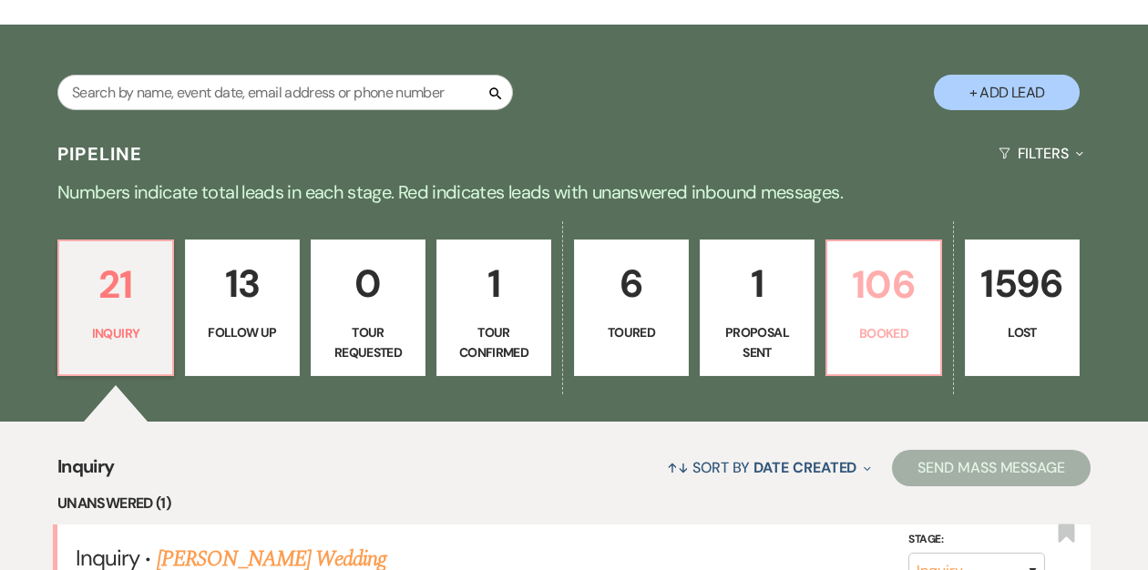
click at [871, 320] on link "106 Booked" at bounding box center [883, 308] width 117 height 137
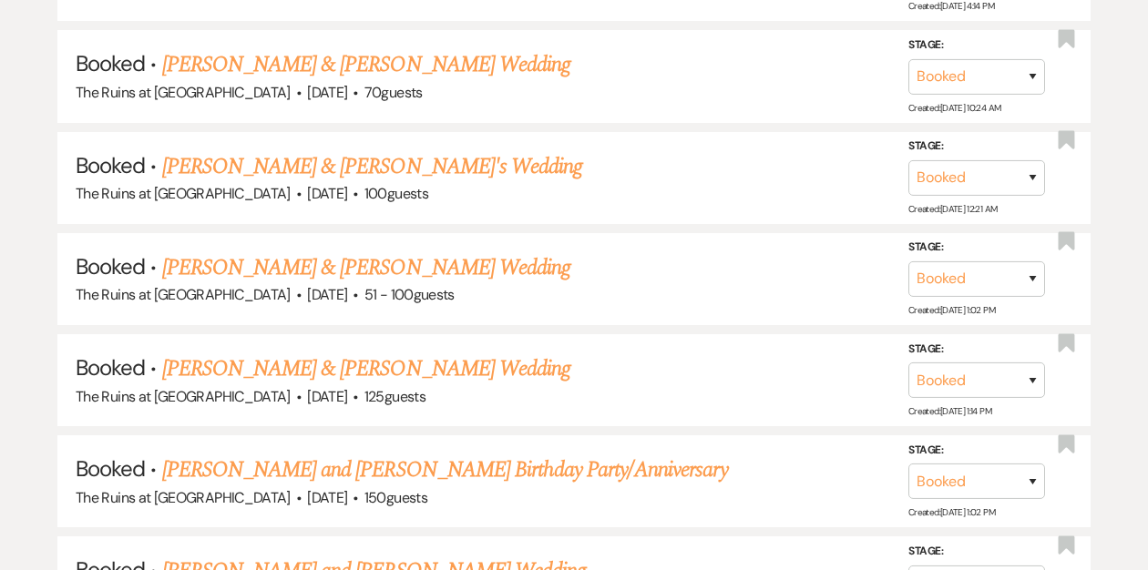
scroll to position [9137, 0]
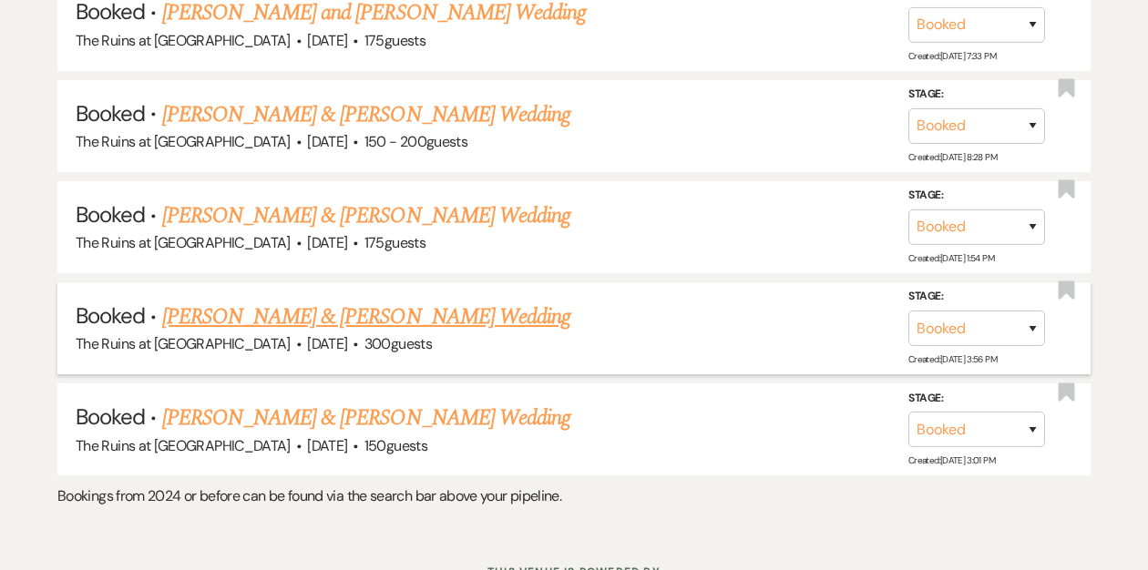
click at [339, 301] on link "[PERSON_NAME] & [PERSON_NAME] Wedding" at bounding box center [366, 317] width 408 height 33
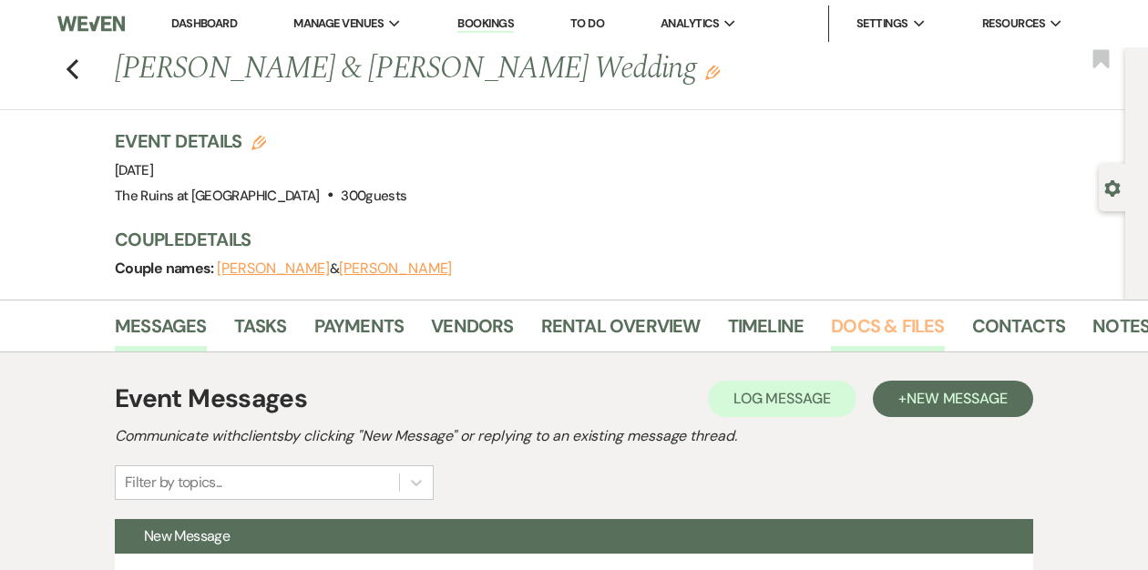
click at [864, 329] on link "Docs & Files" at bounding box center [887, 331] width 113 height 40
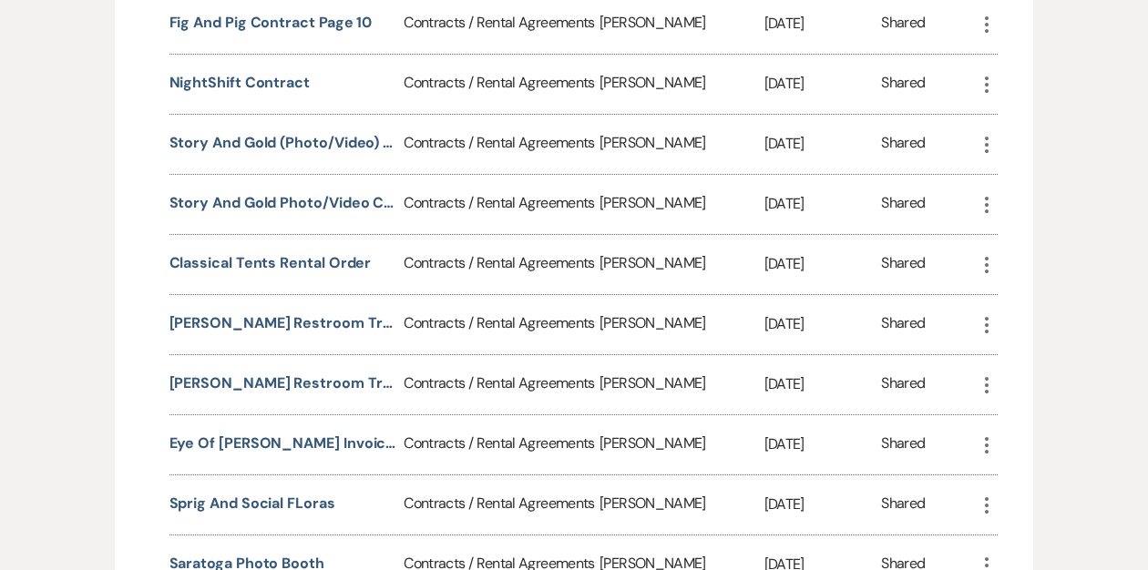
scroll to position [2379, 0]
click at [310, 251] on button "Classical Tents Rental Order" at bounding box center [270, 262] width 202 height 22
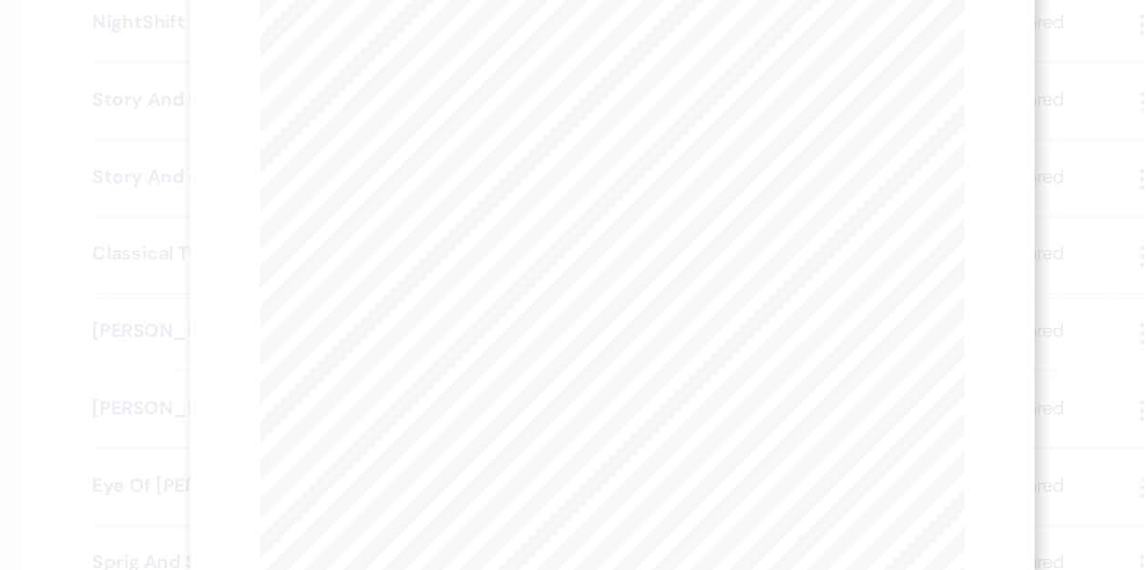
scroll to position [0, 0]
click at [475, 61] on button "Next Next" at bounding box center [478, 66] width 47 height 15
click at [838, 54] on icon "X" at bounding box center [840, 49] width 16 height 16
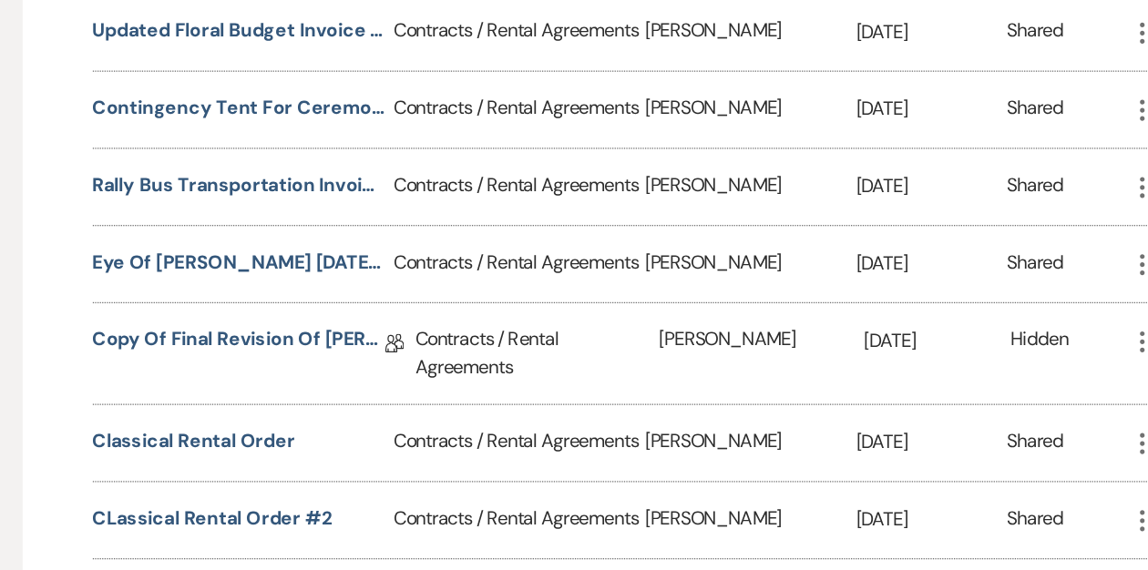
scroll to position [3277, 0]
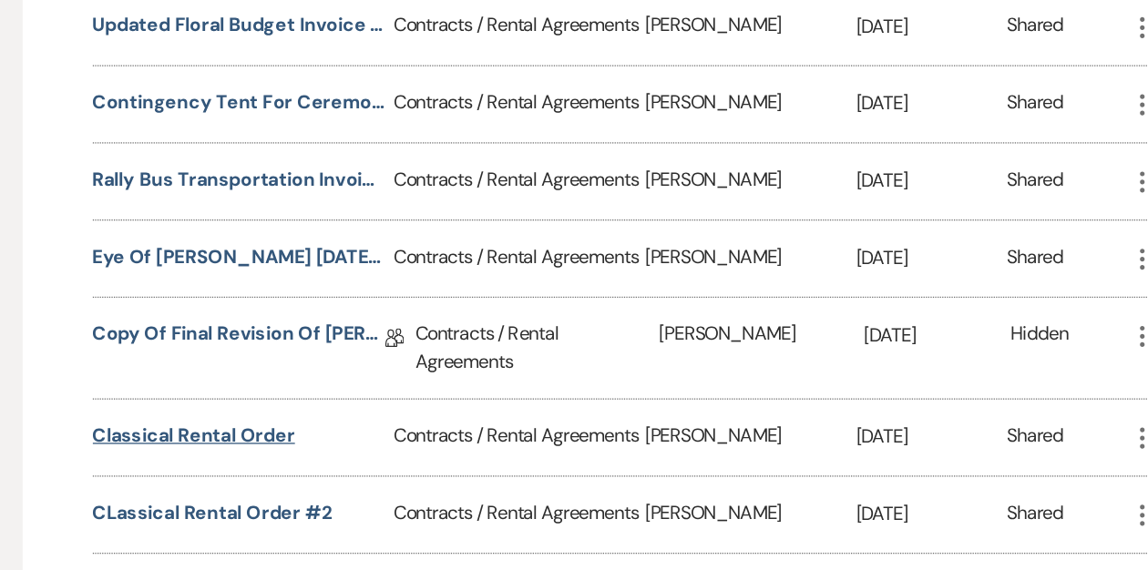
click at [228, 454] on button "Classical Rental Order" at bounding box center [248, 465] width 158 height 22
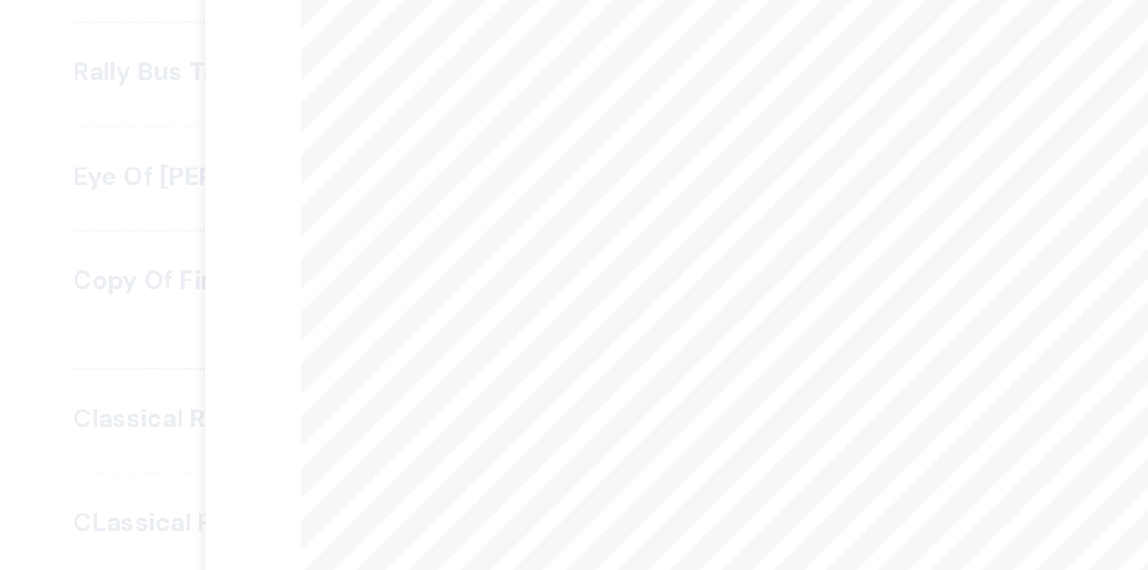
scroll to position [75, 0]
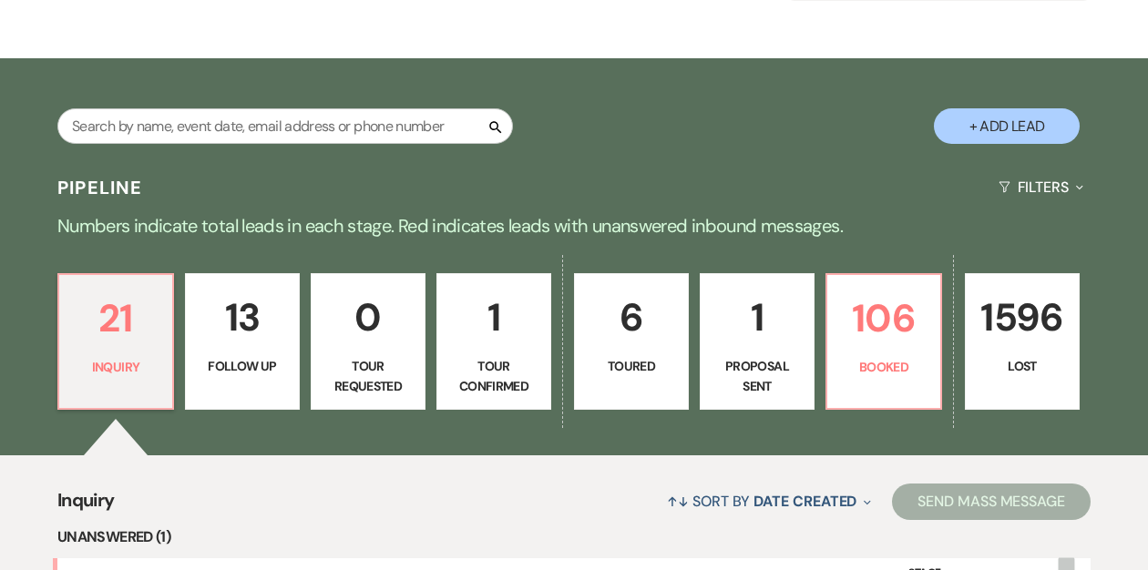
scroll to position [273, 0]
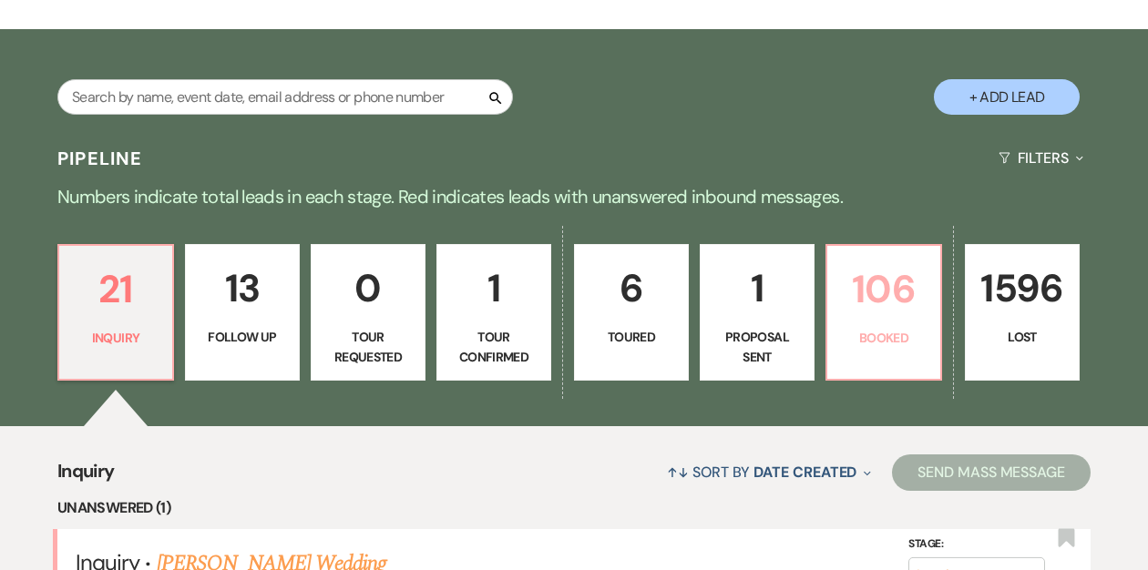
click at [865, 312] on p "106" at bounding box center [883, 289] width 91 height 61
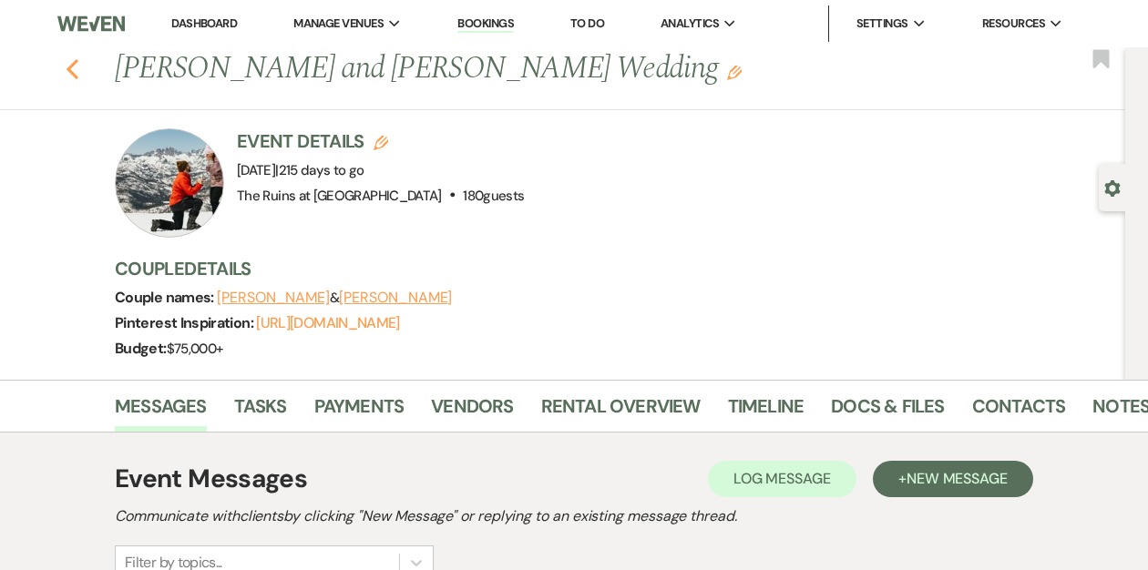
click at [75, 70] on icon "Previous" at bounding box center [73, 69] width 14 height 22
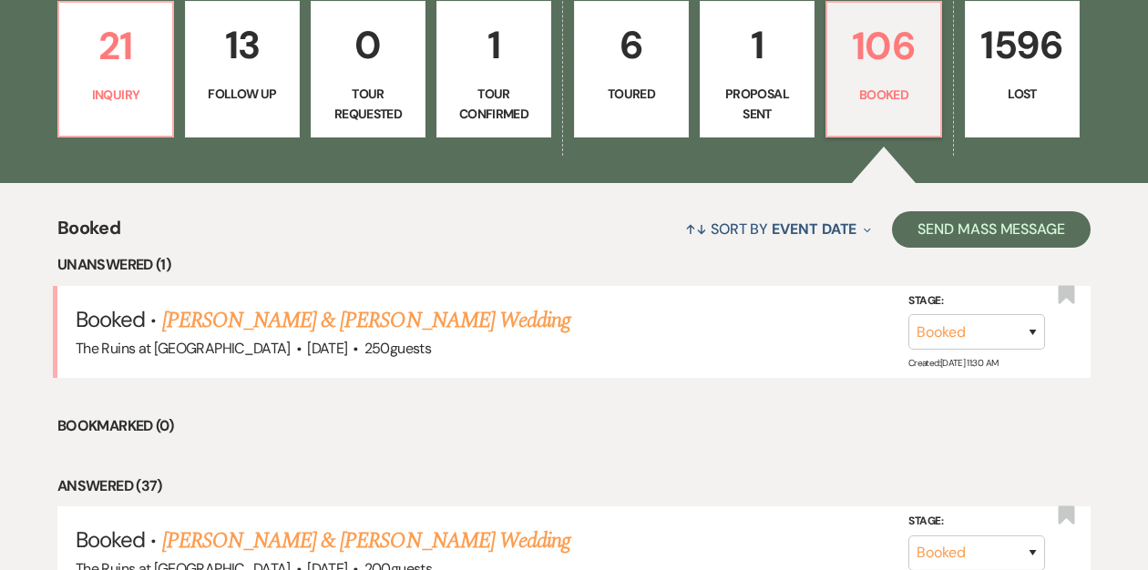
scroll to position [524, 0]
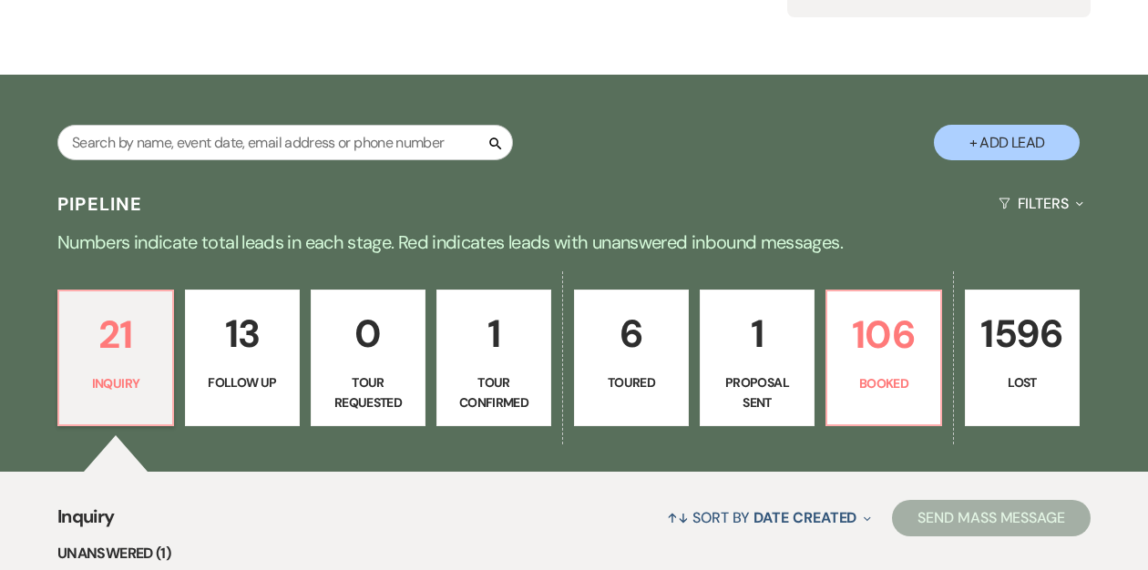
scroll to position [230, 0]
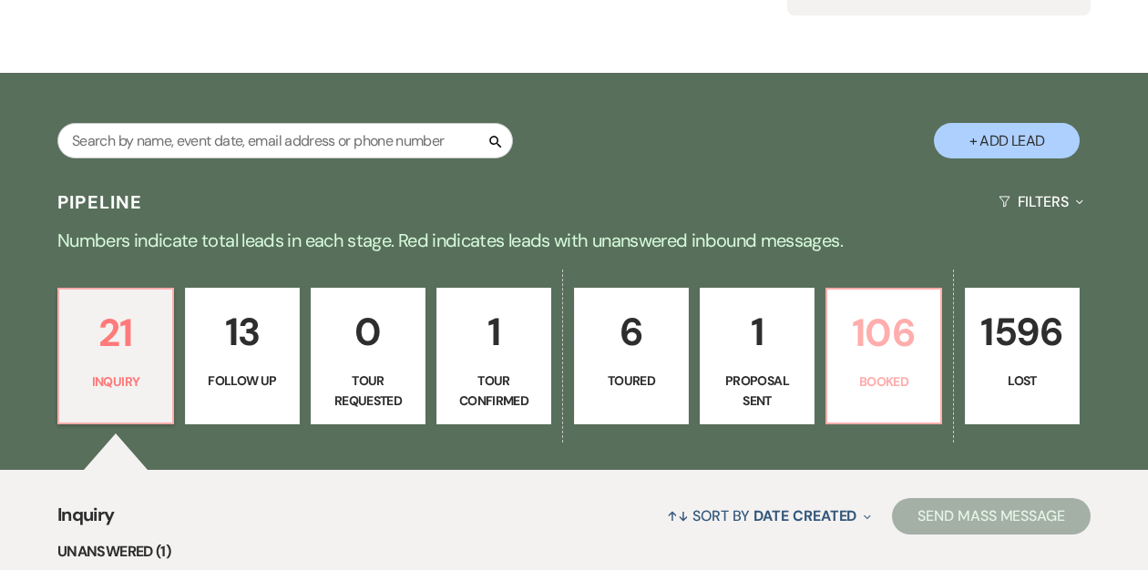
click at [852, 322] on p "106" at bounding box center [883, 332] width 91 height 61
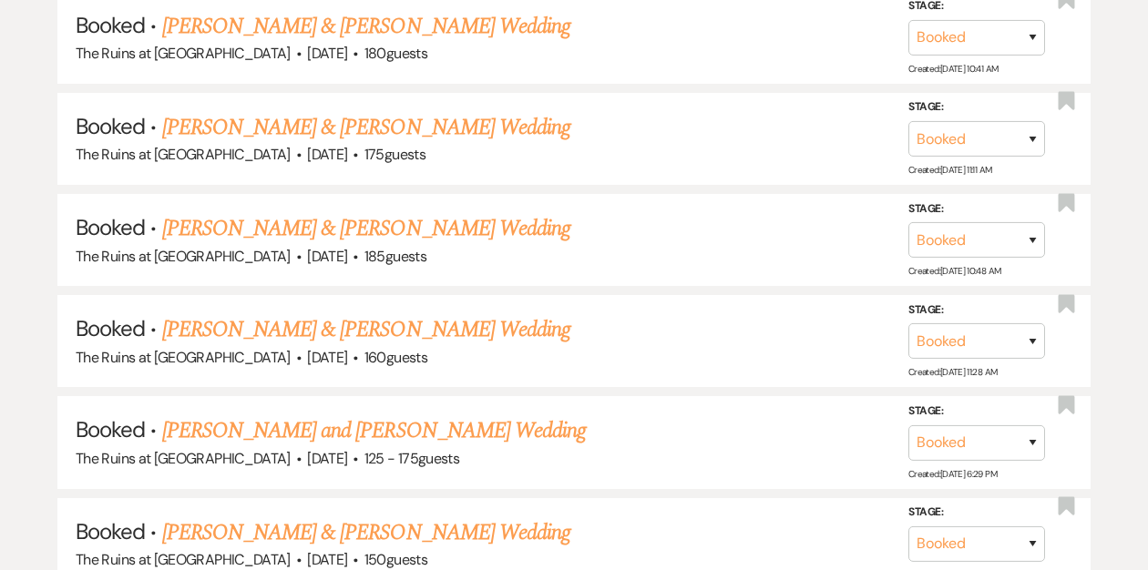
scroll to position [1236, 0]
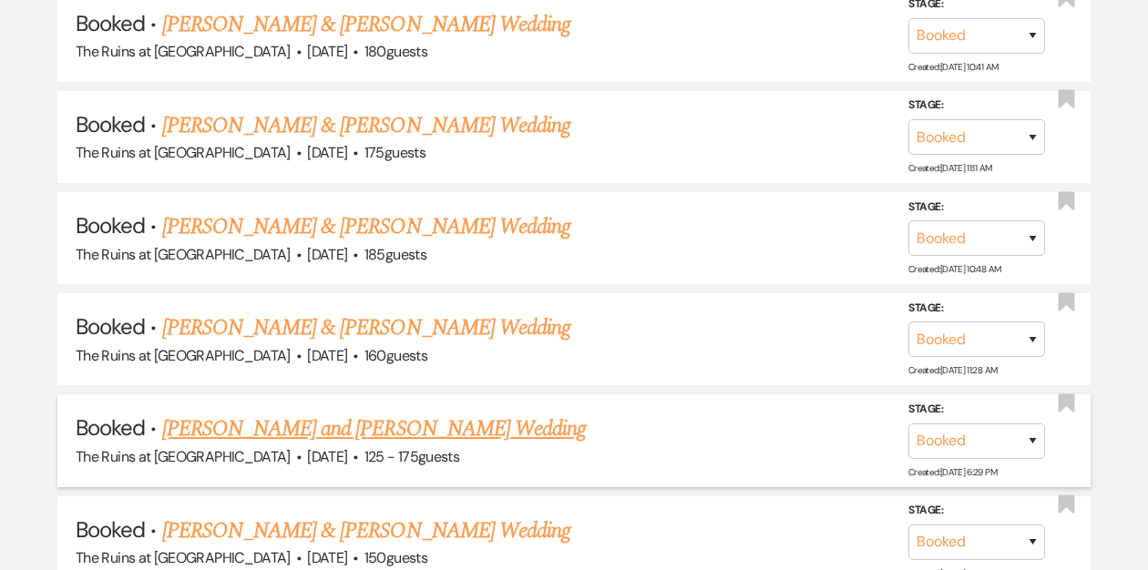
click at [408, 420] on link "[PERSON_NAME] and [PERSON_NAME] Wedding" at bounding box center [374, 429] width 424 height 33
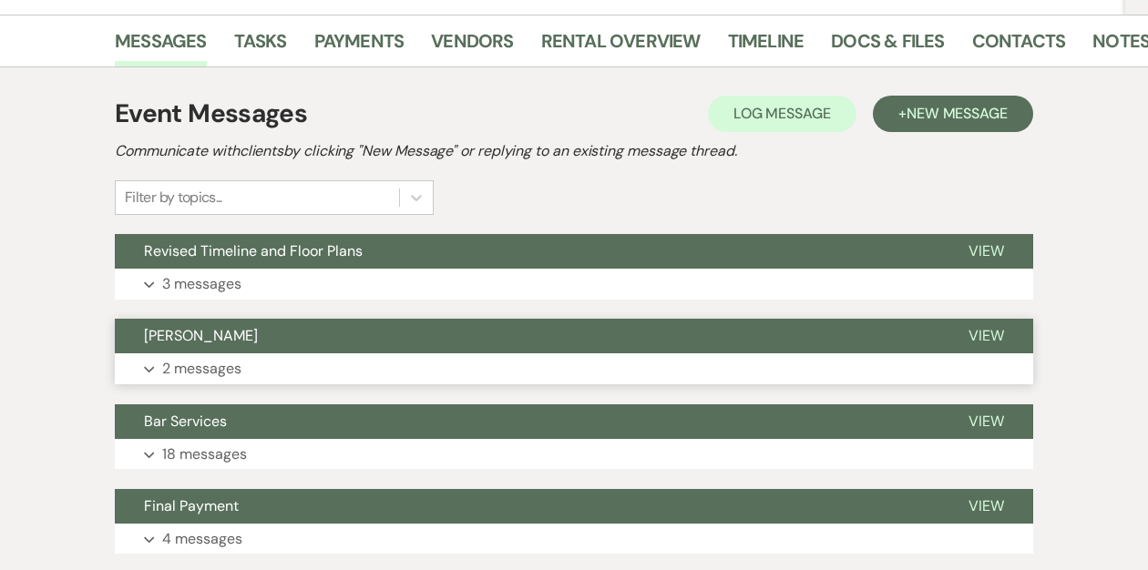
scroll to position [298, 0]
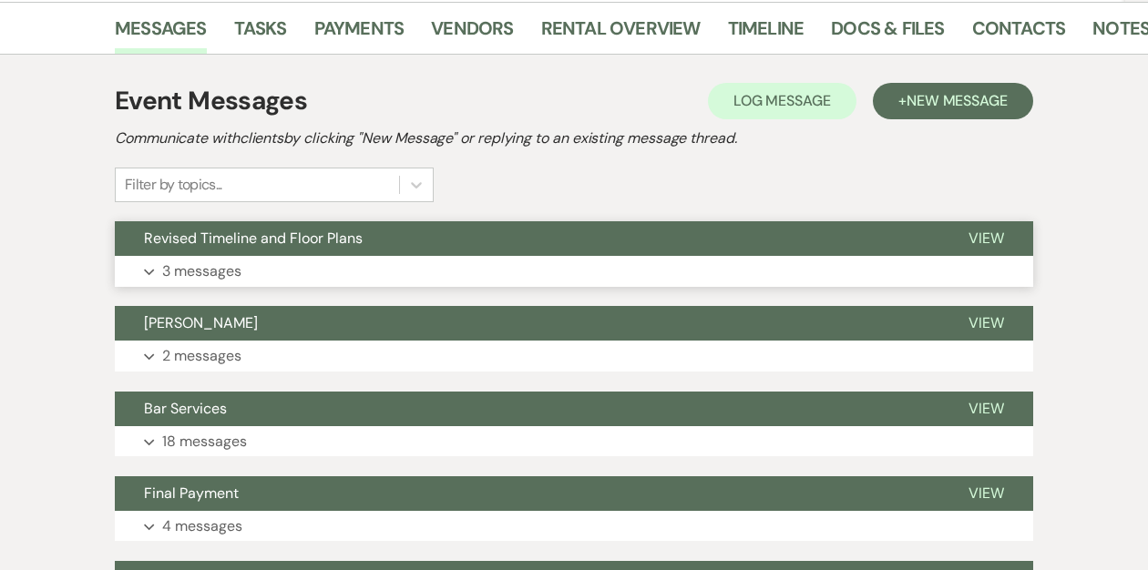
click at [577, 237] on button "Revised Timeline and Floor Plans" at bounding box center [527, 238] width 824 height 35
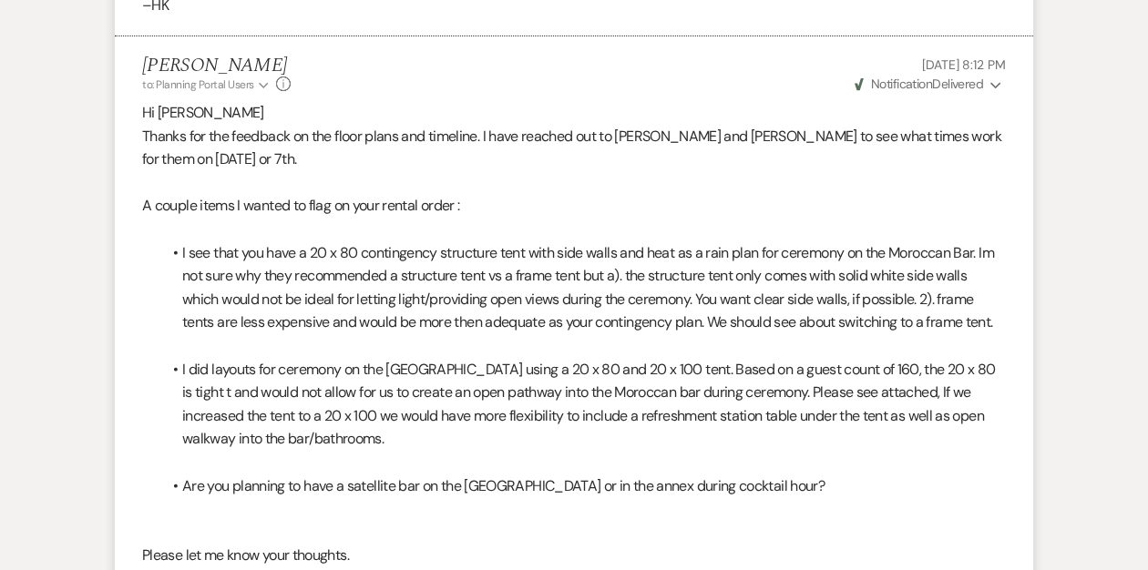
scroll to position [1844, 0]
